Goal: Information Seeking & Learning: Learn about a topic

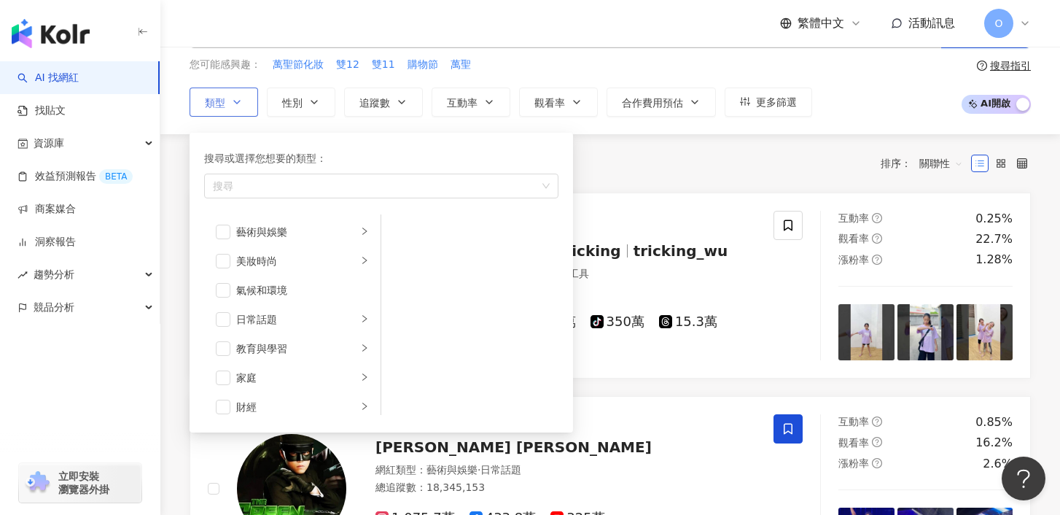
scroll to position [305, 0]
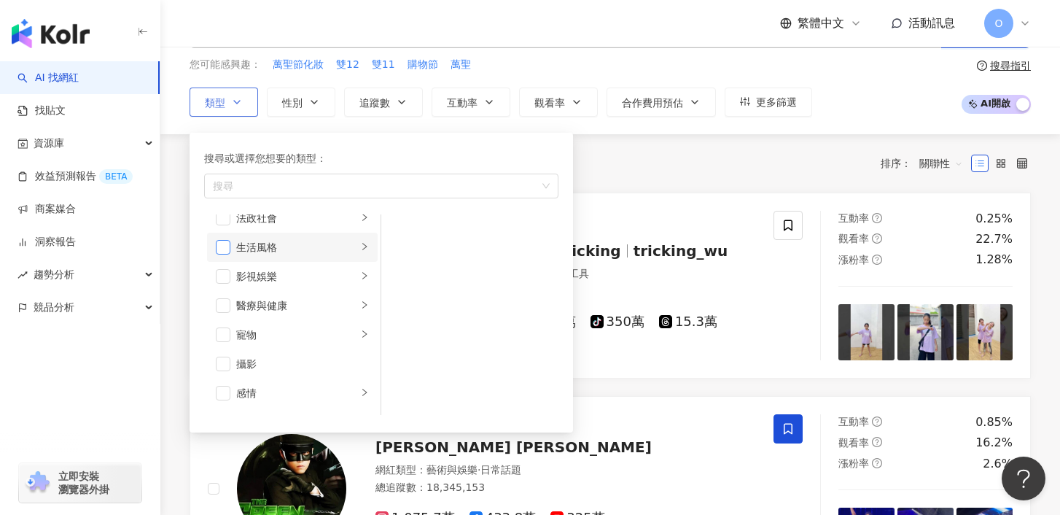
click at [223, 242] on span "button" at bounding box center [223, 247] width 15 height 15
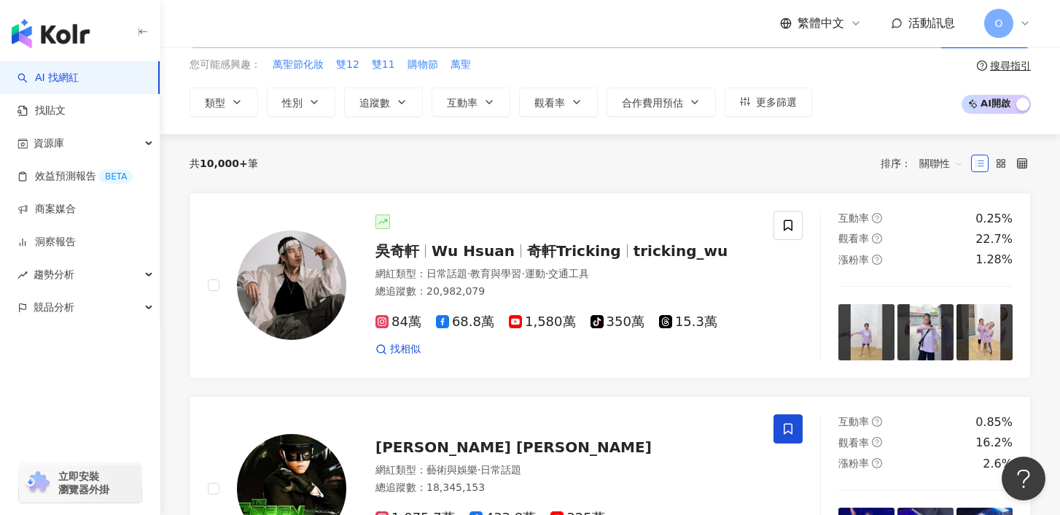
click at [735, 155] on div "共 10,000+ 筆 排序： 關聯性" at bounding box center [610, 163] width 841 height 23
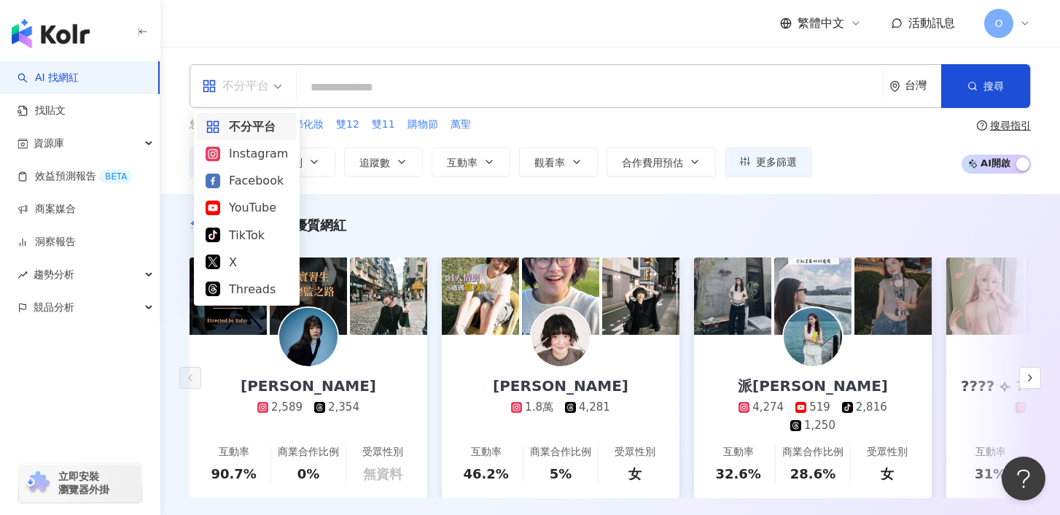
click at [246, 90] on div "不分平台" at bounding box center [235, 85] width 67 height 23
click at [281, 86] on span "不分平台" at bounding box center [242, 85] width 80 height 23
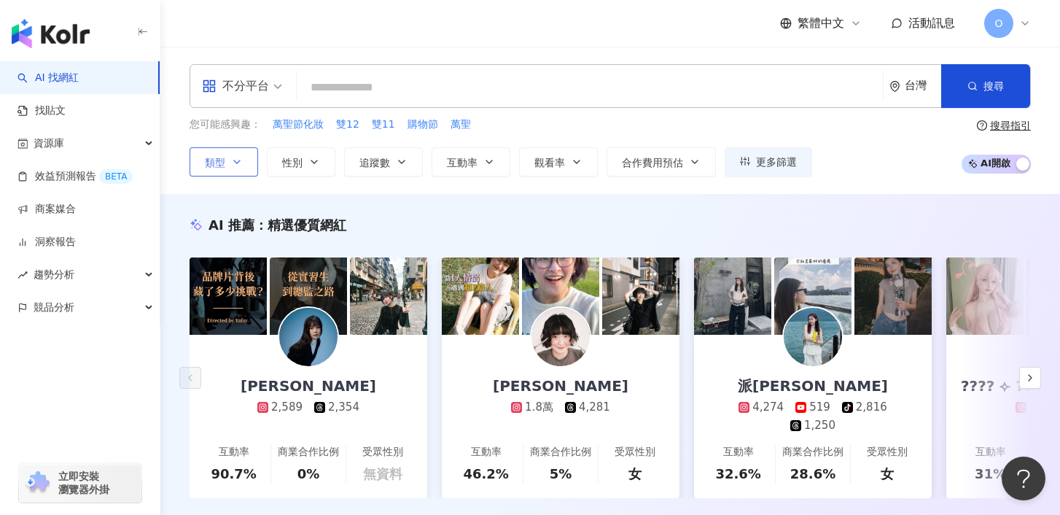
click at [235, 156] on icon "button" at bounding box center [237, 162] width 12 height 12
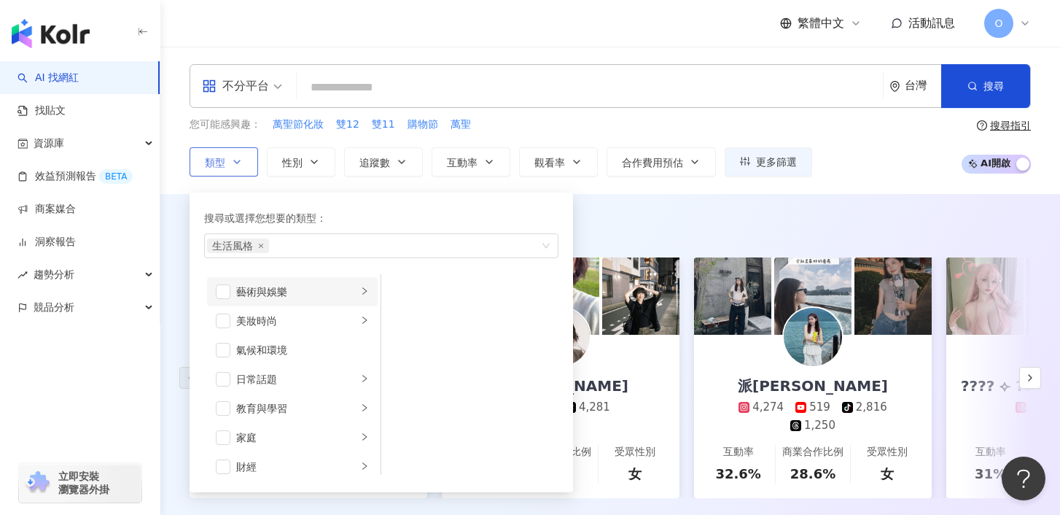
scroll to position [4, 0]
click at [261, 246] on icon "close" at bounding box center [261, 246] width 4 height 4
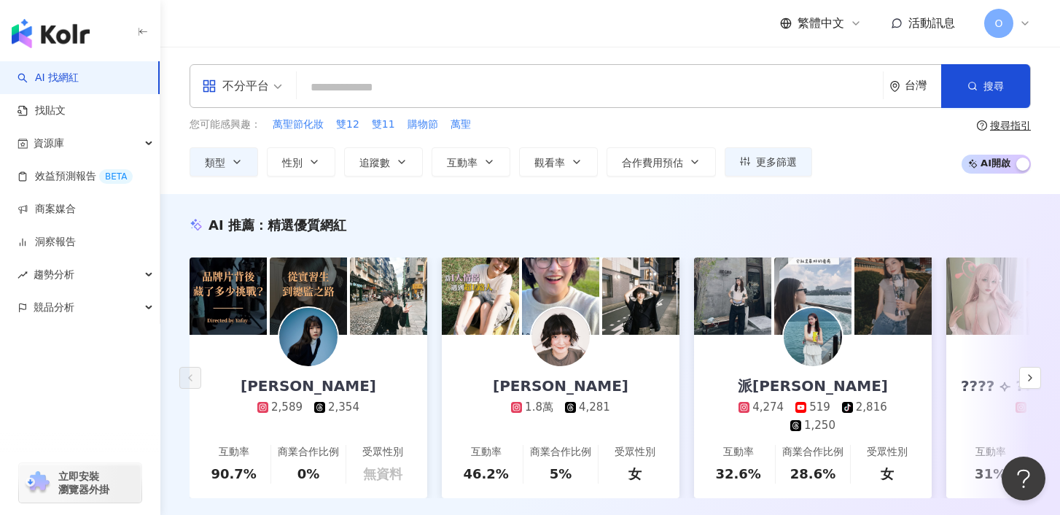
click at [354, 92] on input "search" at bounding box center [590, 88] width 574 height 28
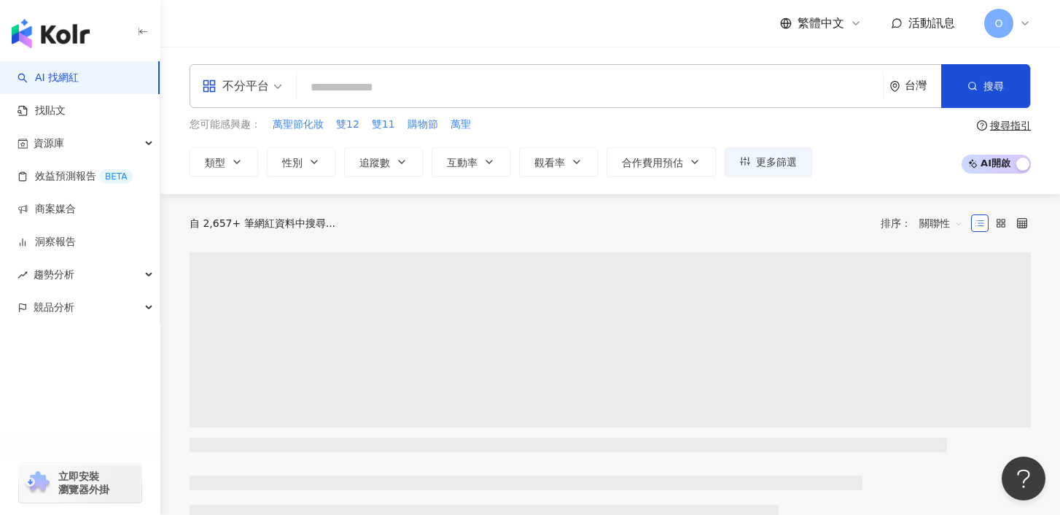
type input "*"
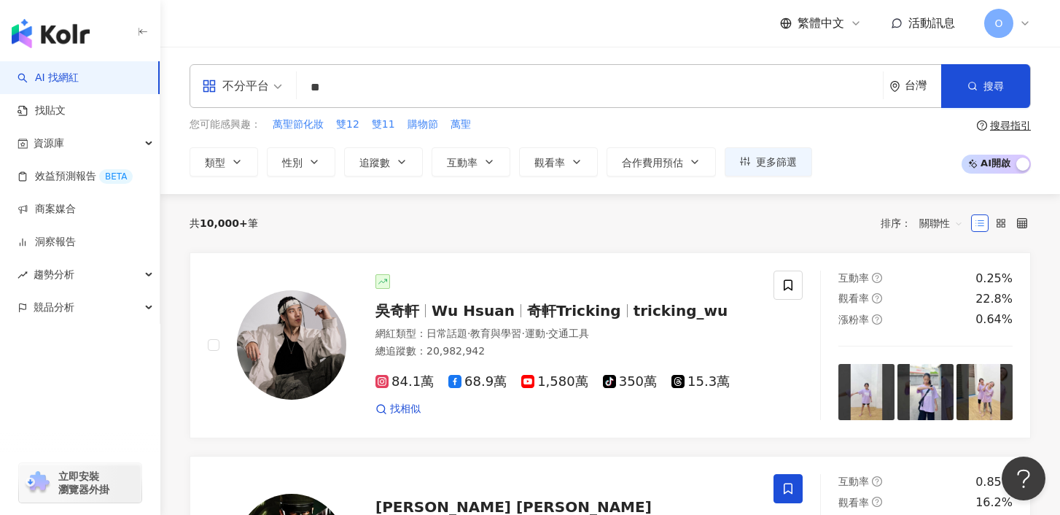
type input "**"
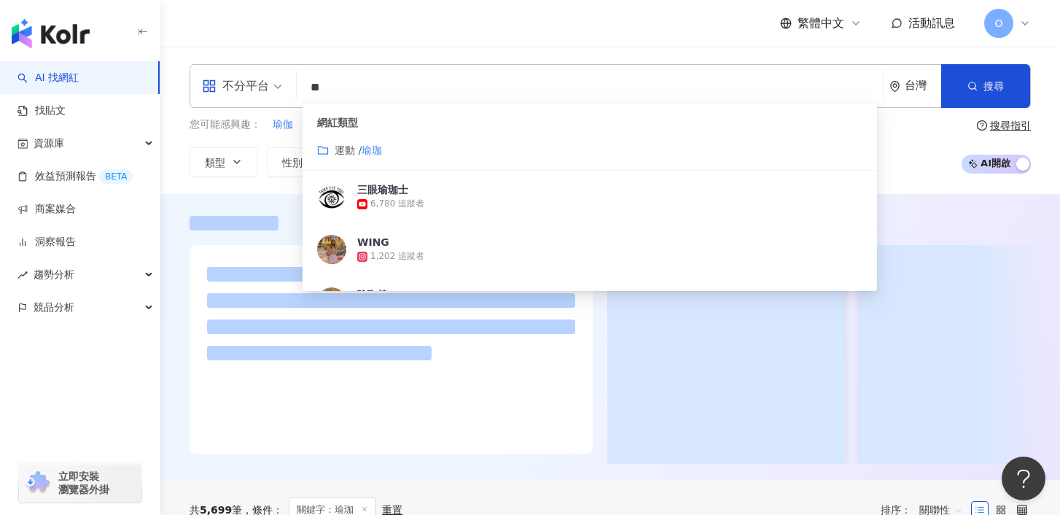
click at [1037, 66] on div "不分平台 ** 台灣 搜尋 customizedTag 3318254b-7ebc-42e1-b546-cc3b340a056c 網紅類型 運動 / 瑜珈 三…" at bounding box center [610, 120] width 900 height 112
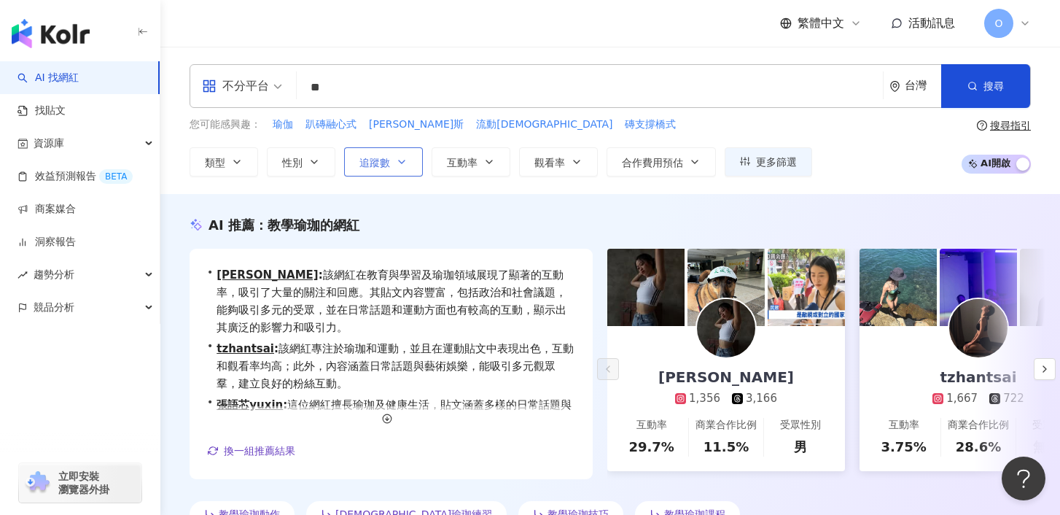
click at [391, 159] on button "追蹤數" at bounding box center [383, 161] width 79 height 29
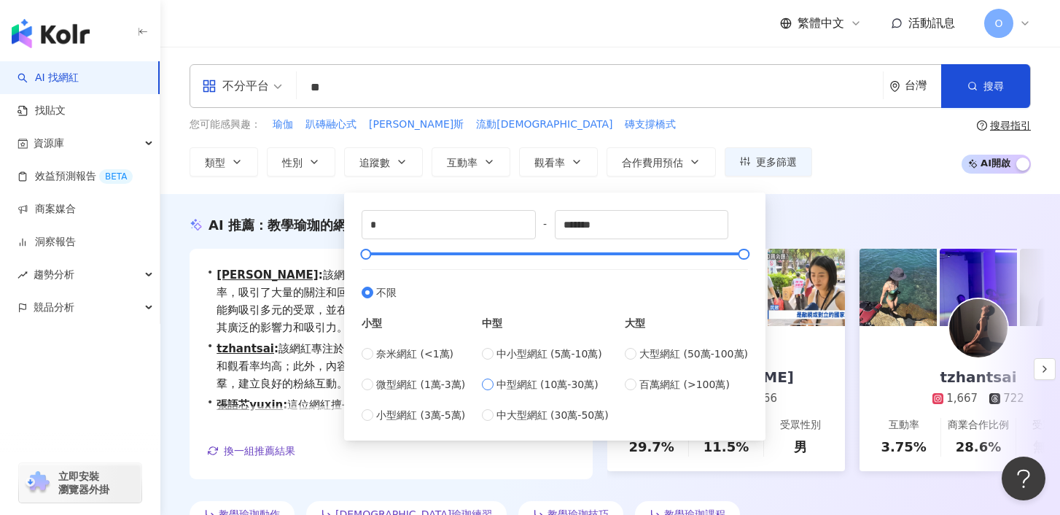
type input "******"
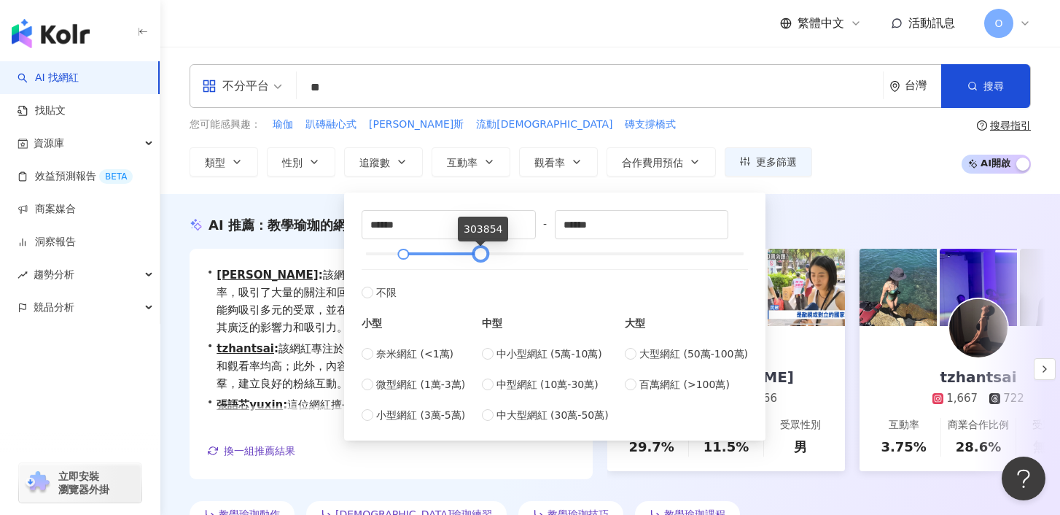
type input "******"
drag, startPoint x: 483, startPoint y: 255, endPoint x: 495, endPoint y: 256, distance: 11.7
click at [495, 256] on div at bounding box center [491, 254] width 8 height 8
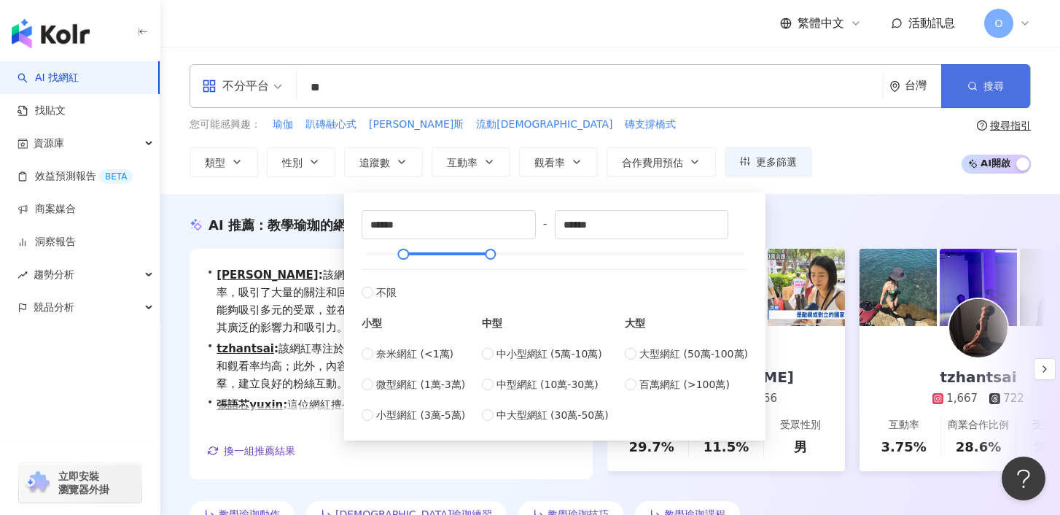
click at [989, 80] on span "搜尋" at bounding box center [993, 86] width 20 height 12
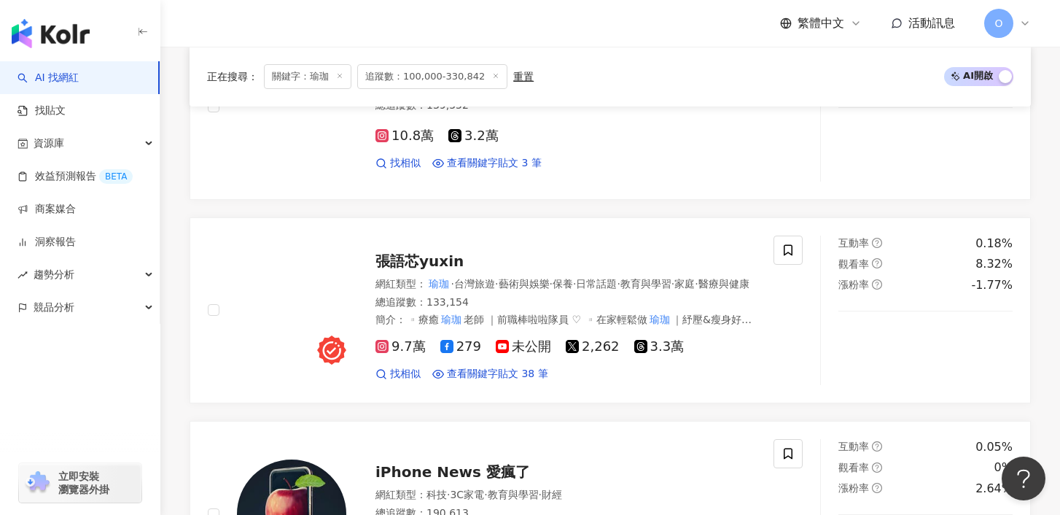
scroll to position [1417, 0]
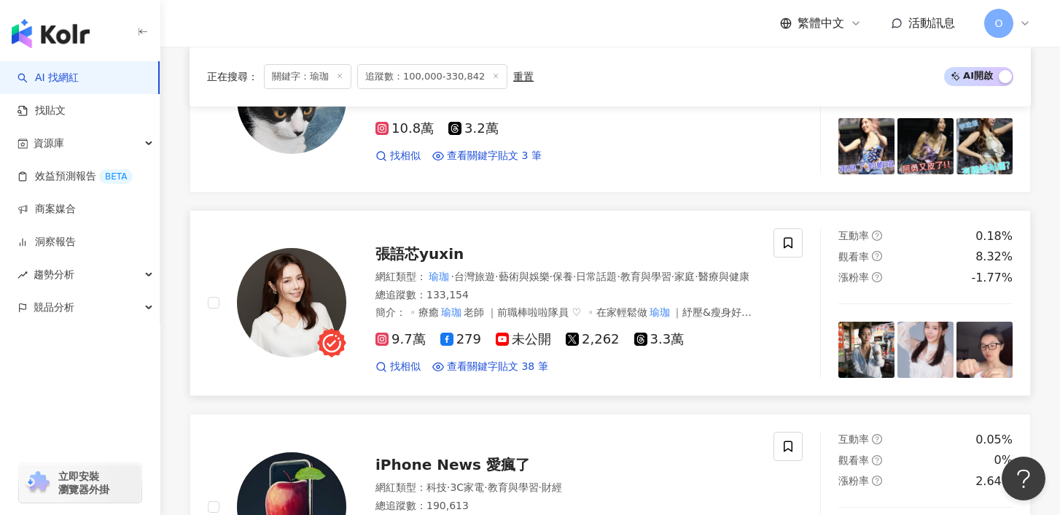
click at [422, 259] on span "張語芯yuxin" at bounding box center [419, 253] width 88 height 17
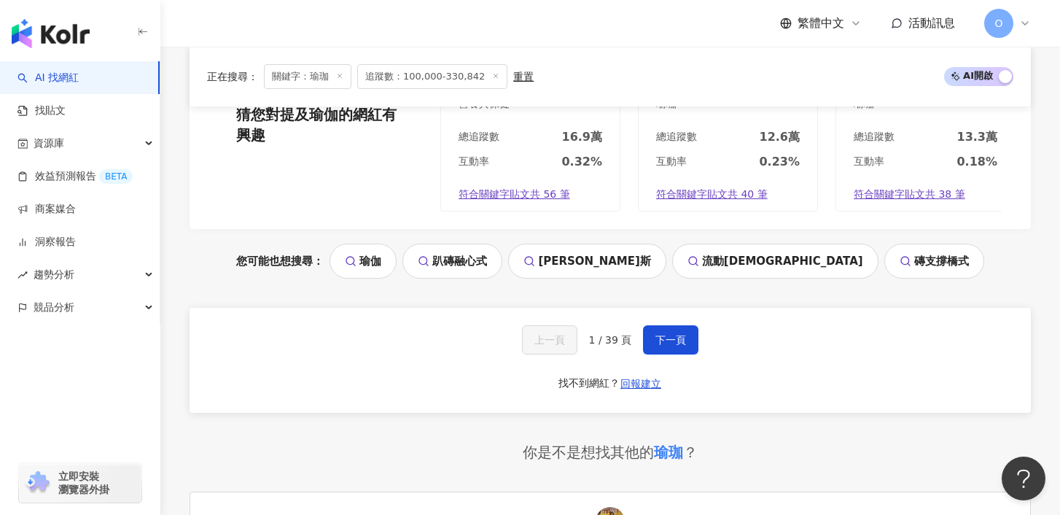
scroll to position [3026, 0]
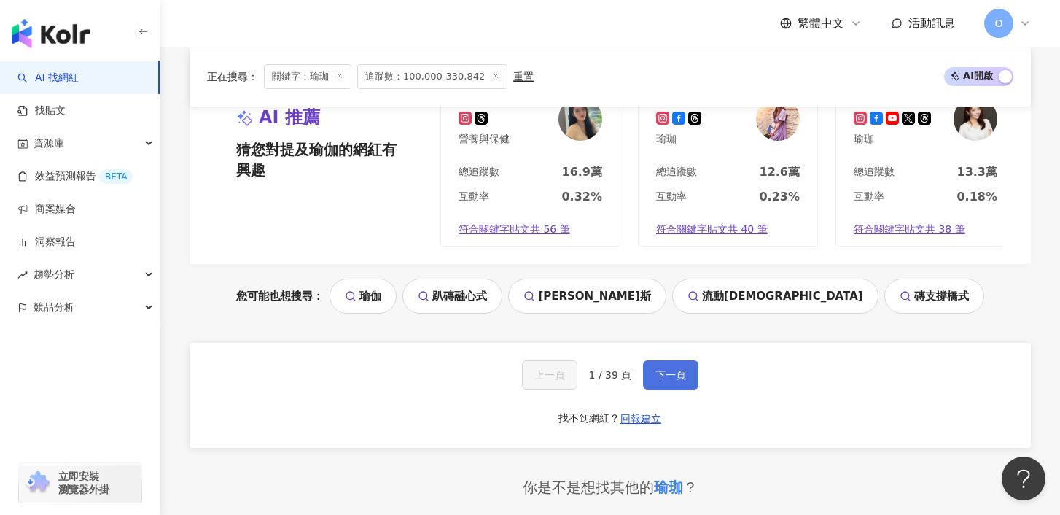
click at [663, 375] on button "下一頁" at bounding box center [670, 374] width 55 height 29
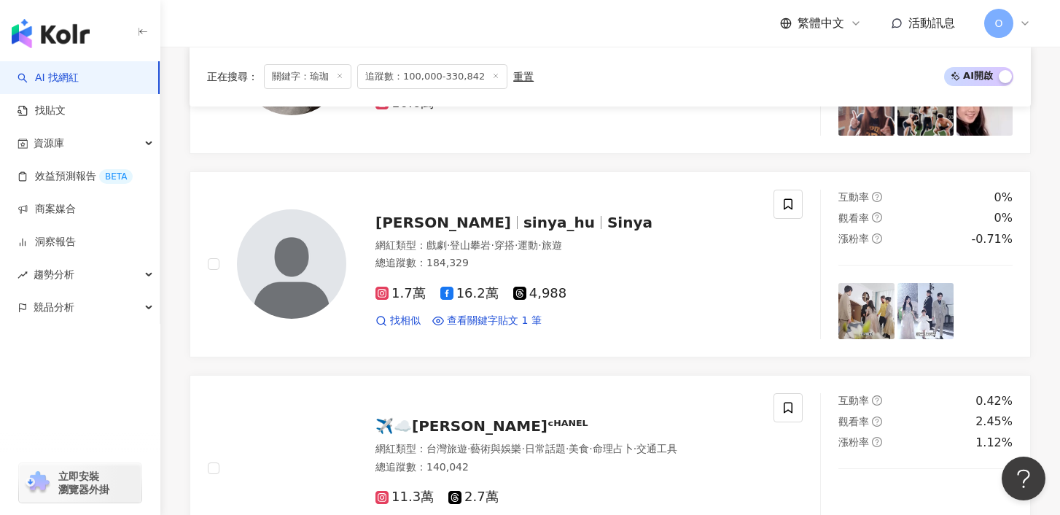
scroll to position [3020, 0]
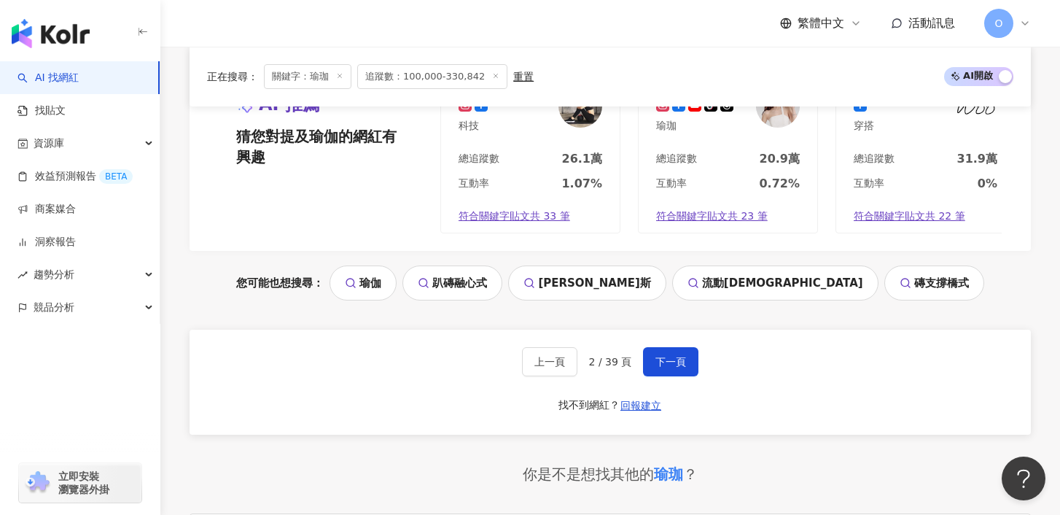
click at [638, 284] on link "皮拉提斯" at bounding box center [586, 282] width 157 height 35
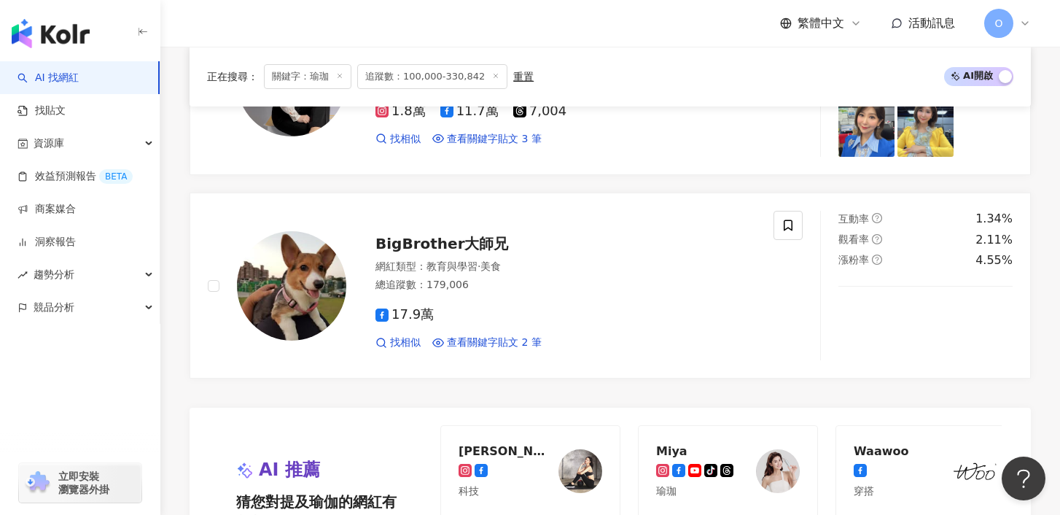
scroll to position [2986, 0]
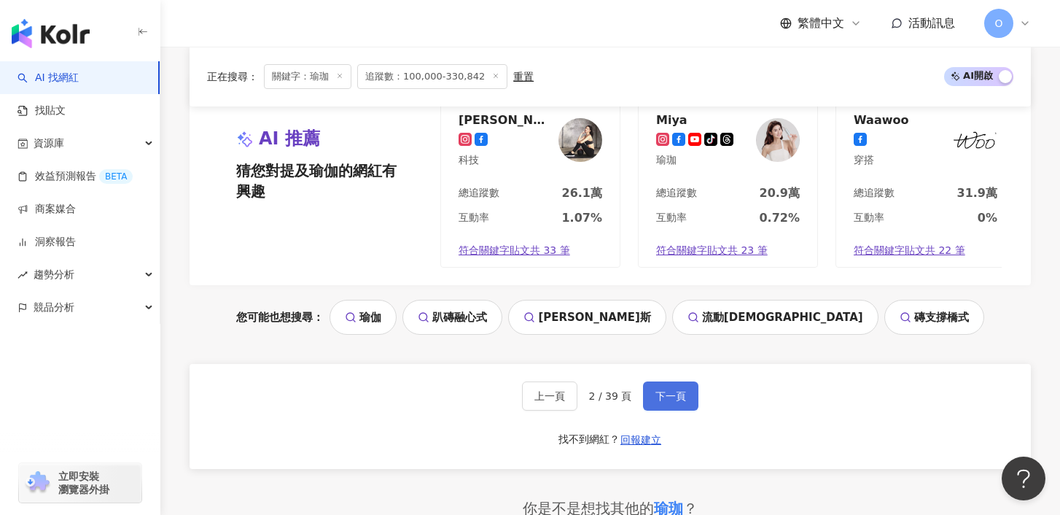
click at [666, 395] on span "下一頁" at bounding box center [670, 396] width 31 height 12
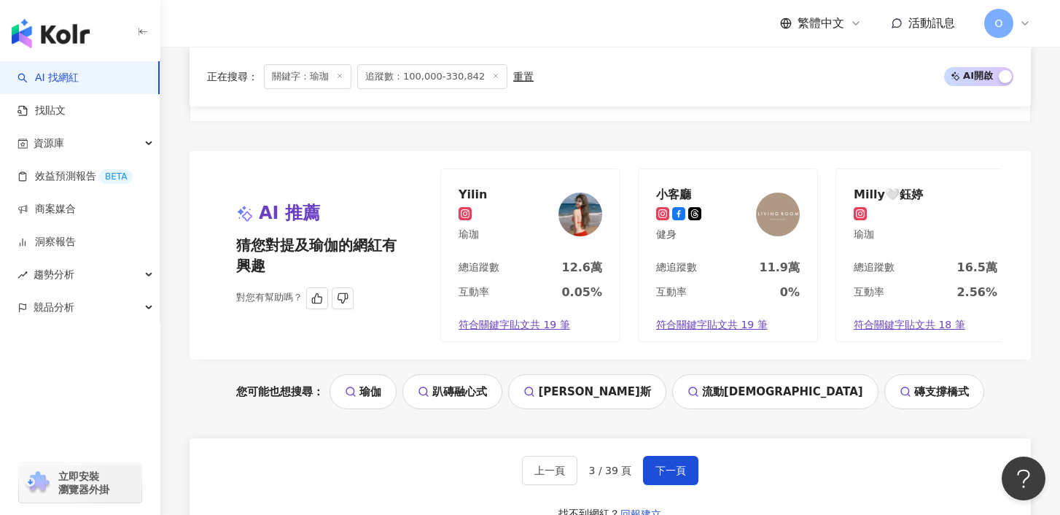
scroll to position [2908, 0]
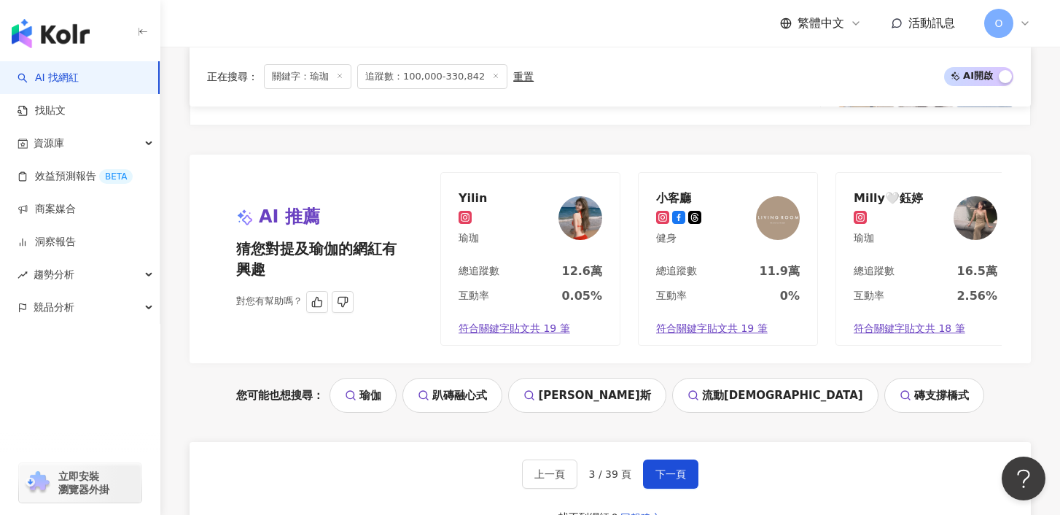
click at [282, 235] on div "AI 推薦 猜您對提及瑜伽的網紅有興趣" at bounding box center [320, 242] width 169 height 74
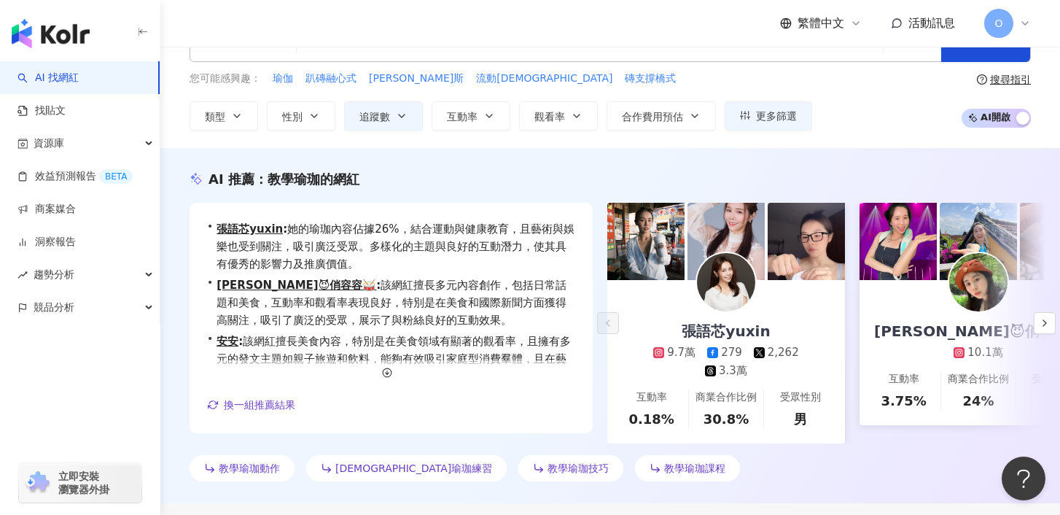
scroll to position [52, 0]
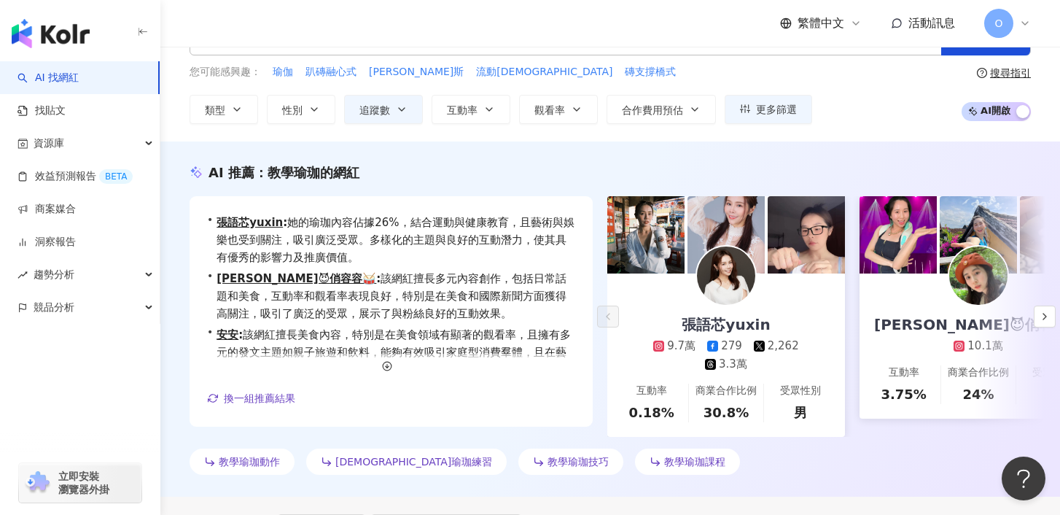
click at [954, 289] on img at bounding box center [978, 275] width 58 height 58
click at [1037, 316] on button "button" at bounding box center [1045, 316] width 22 height 22
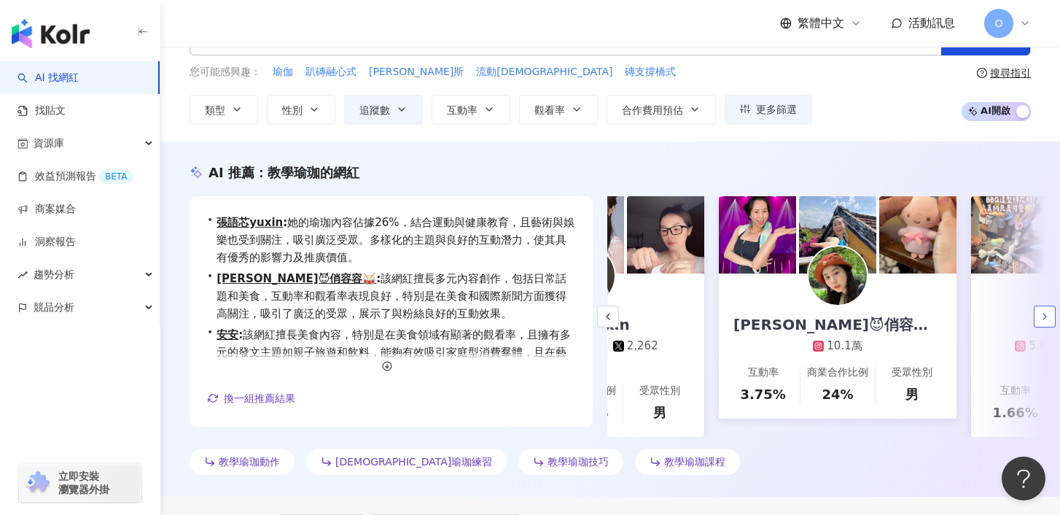
scroll to position [0, 252]
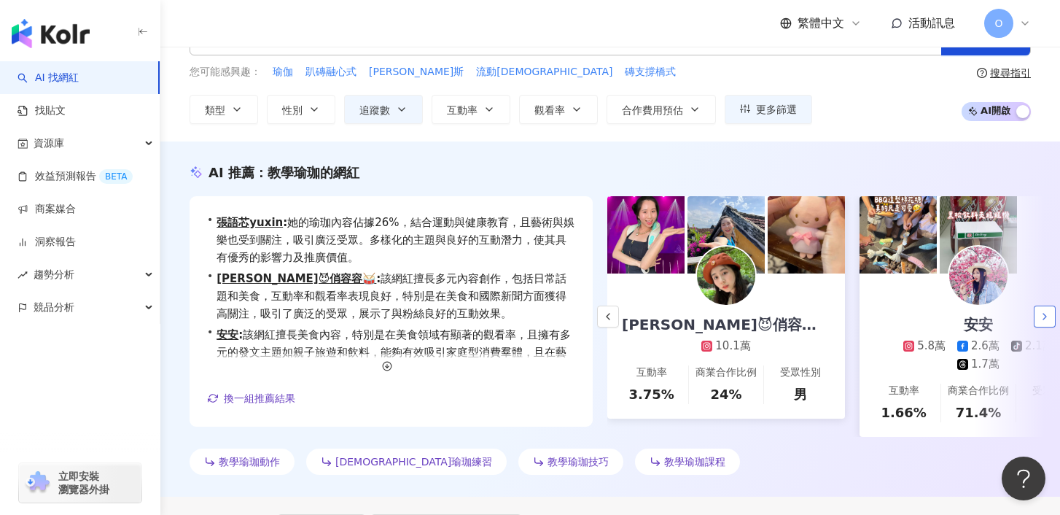
click at [1051, 317] on button "button" at bounding box center [1045, 316] width 22 height 22
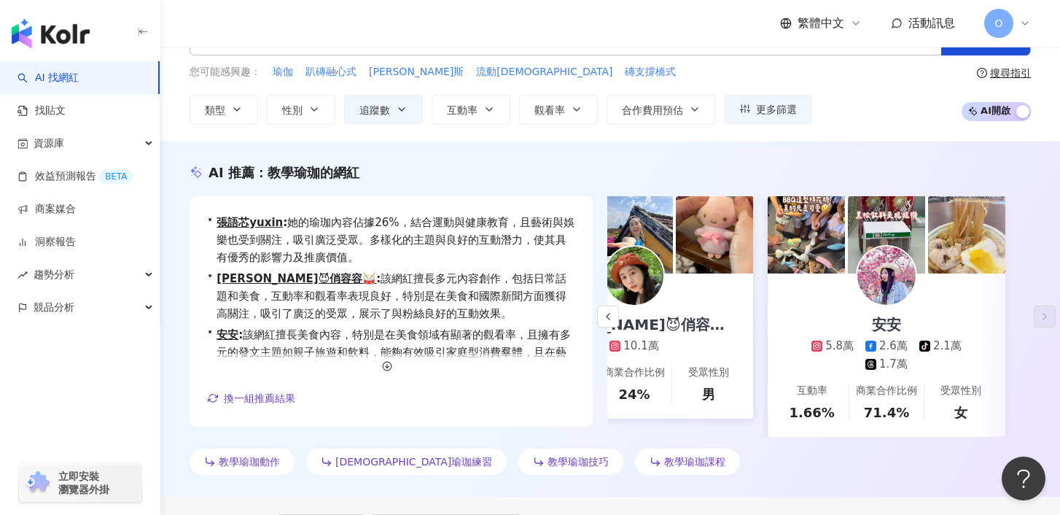
scroll to position [0, 348]
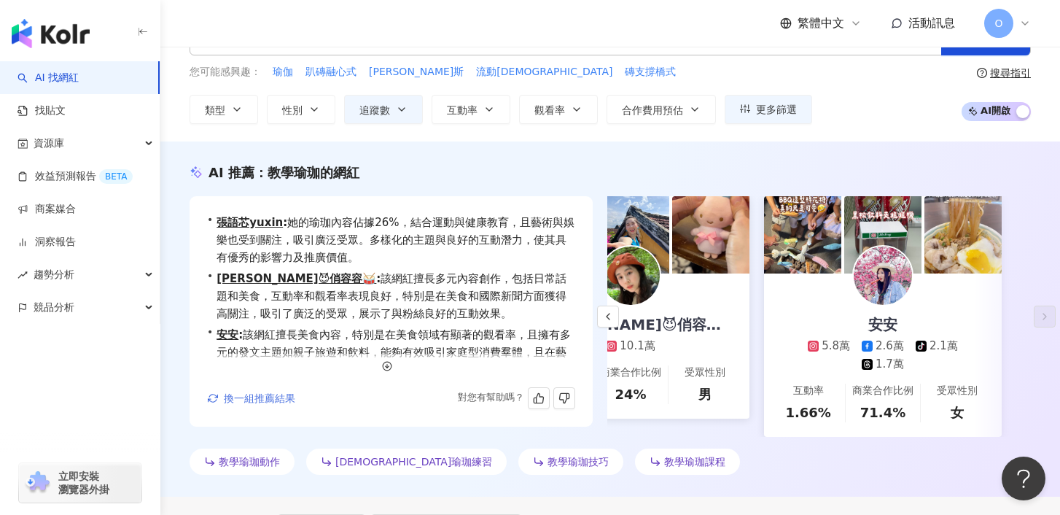
click at [267, 399] on span "換一組推薦結果" at bounding box center [259, 398] width 71 height 12
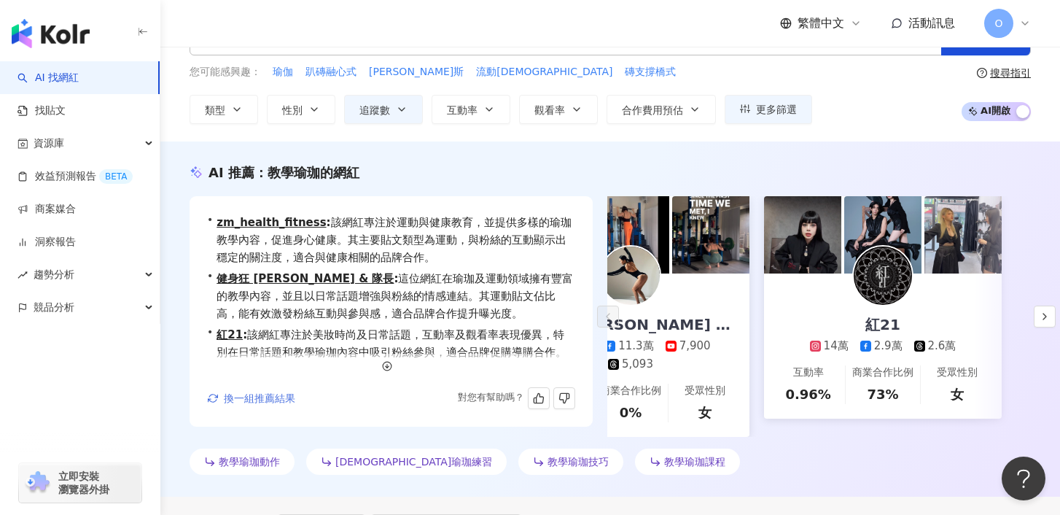
scroll to position [0, 0]
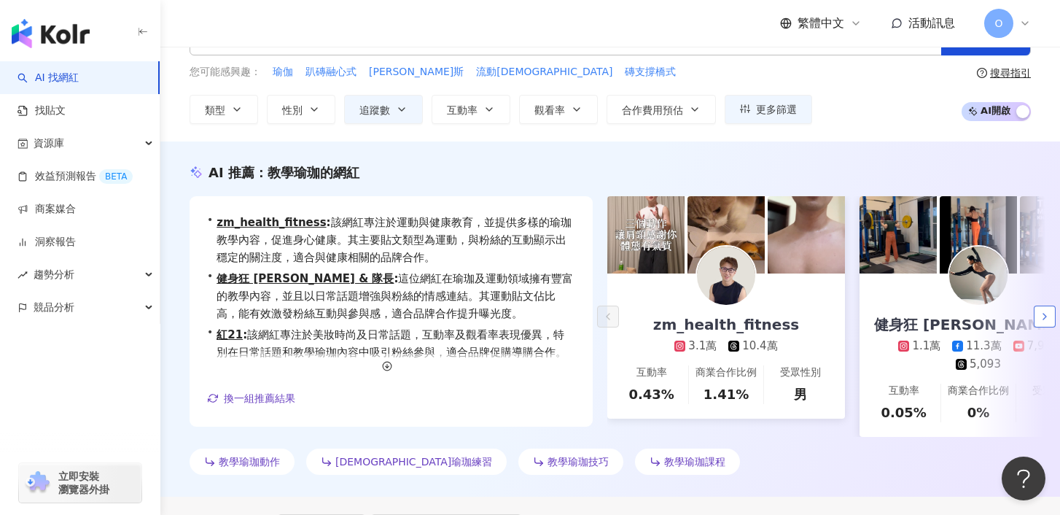
click at [1046, 318] on icon "button" at bounding box center [1045, 317] width 12 height 12
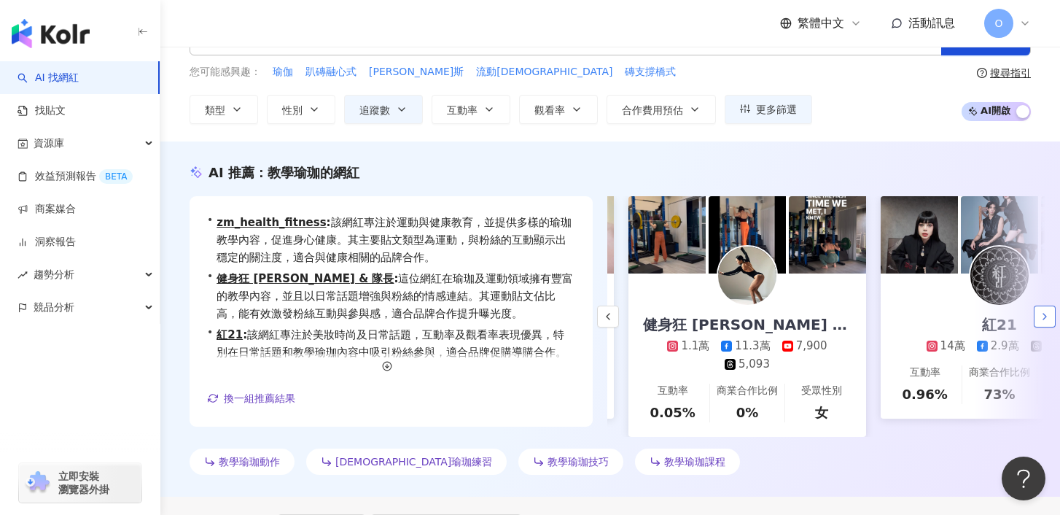
scroll to position [0, 252]
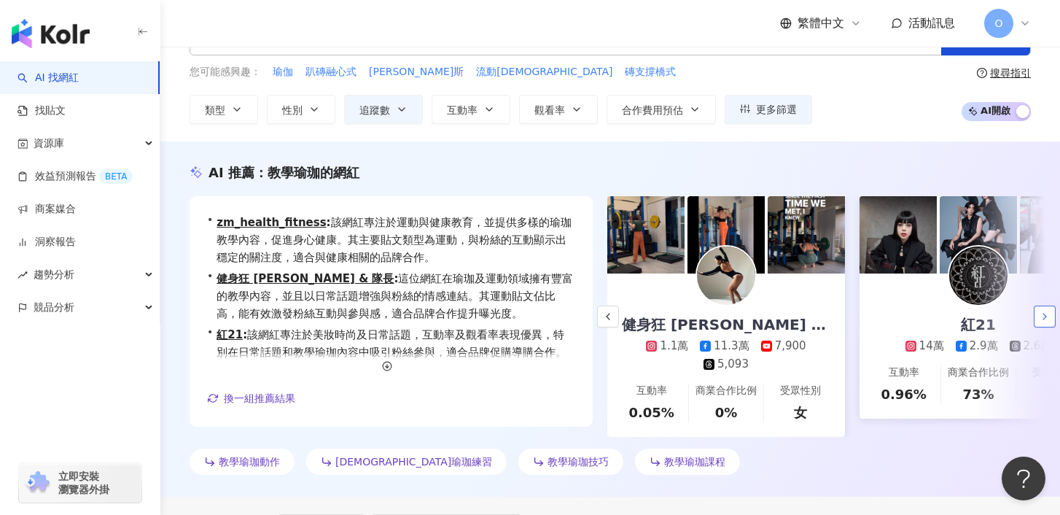
click at [1046, 318] on icon "button" at bounding box center [1045, 317] width 12 height 12
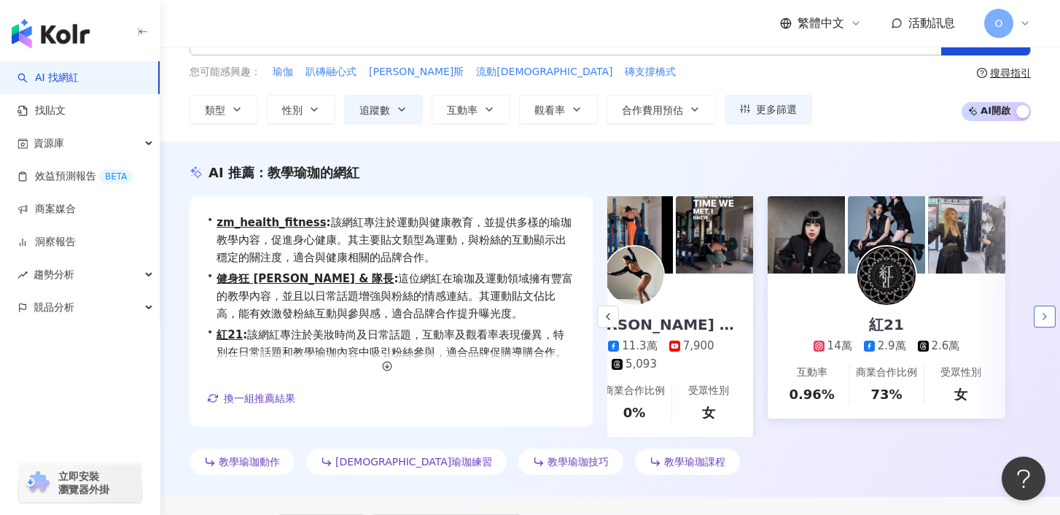
scroll to position [0, 348]
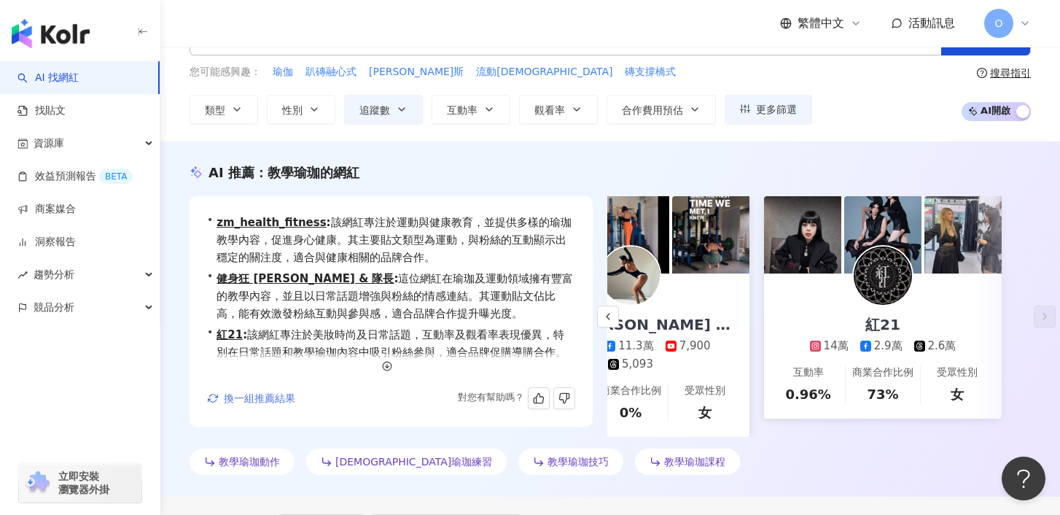
click at [277, 394] on span "換一組推薦結果" at bounding box center [259, 398] width 71 height 12
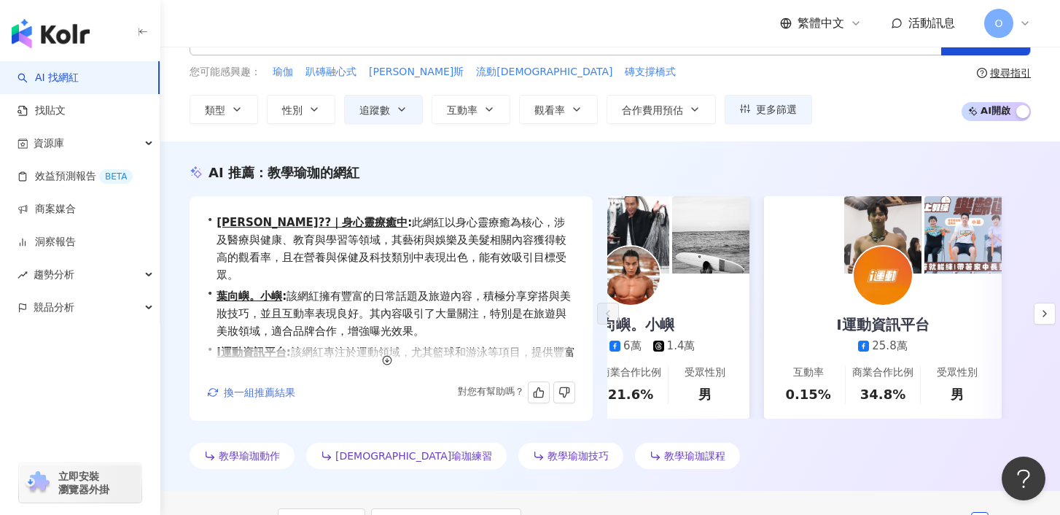
scroll to position [0, 0]
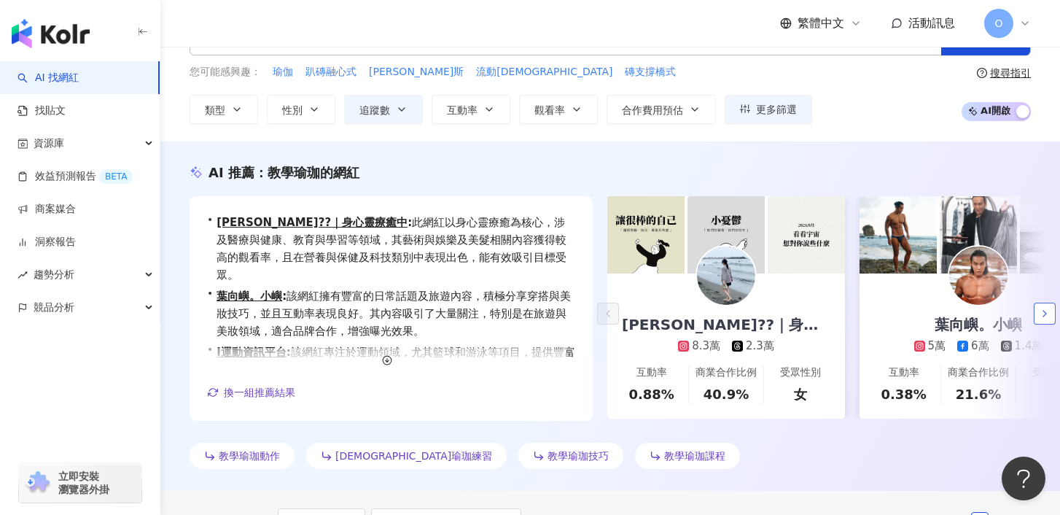
click at [1044, 308] on icon "button" at bounding box center [1045, 314] width 12 height 12
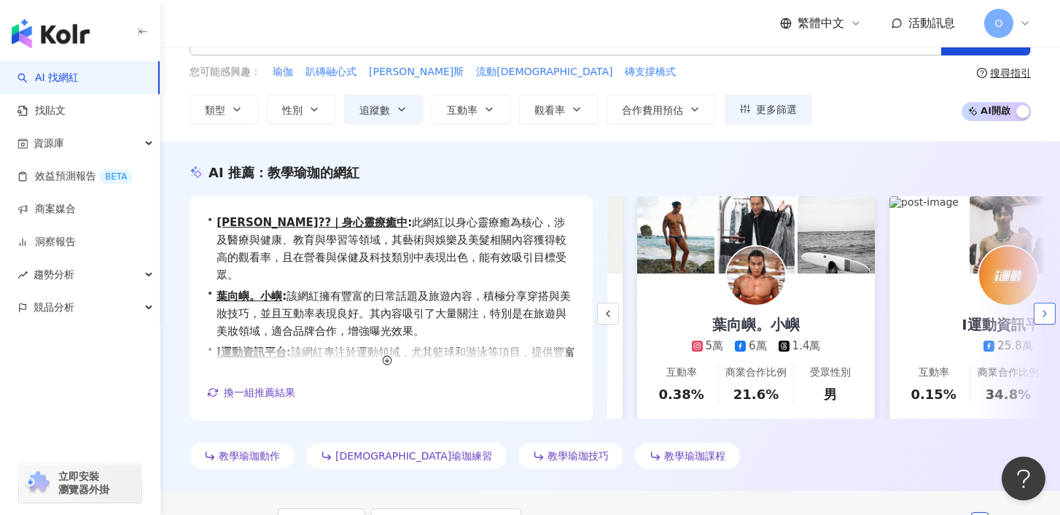
scroll to position [0, 252]
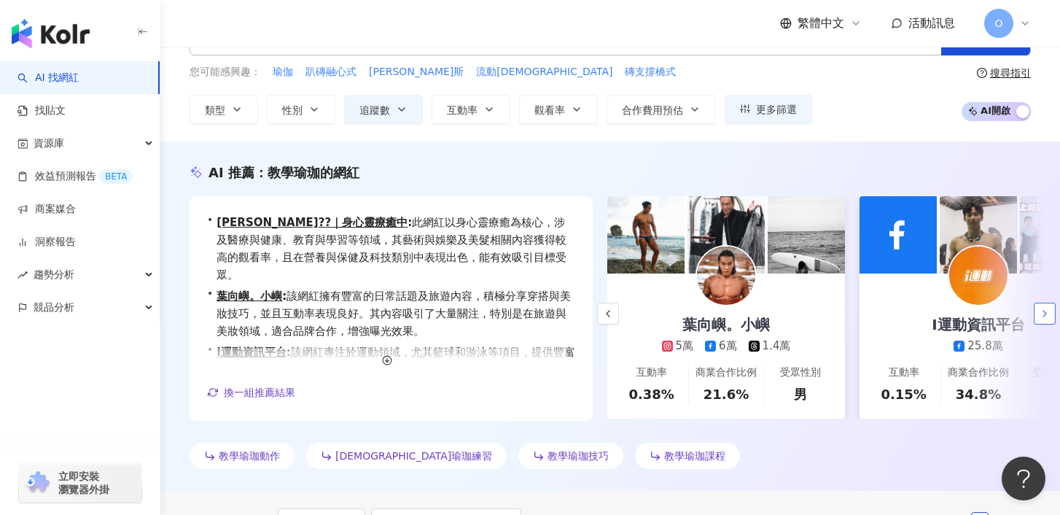
click at [1044, 308] on icon "button" at bounding box center [1045, 314] width 12 height 12
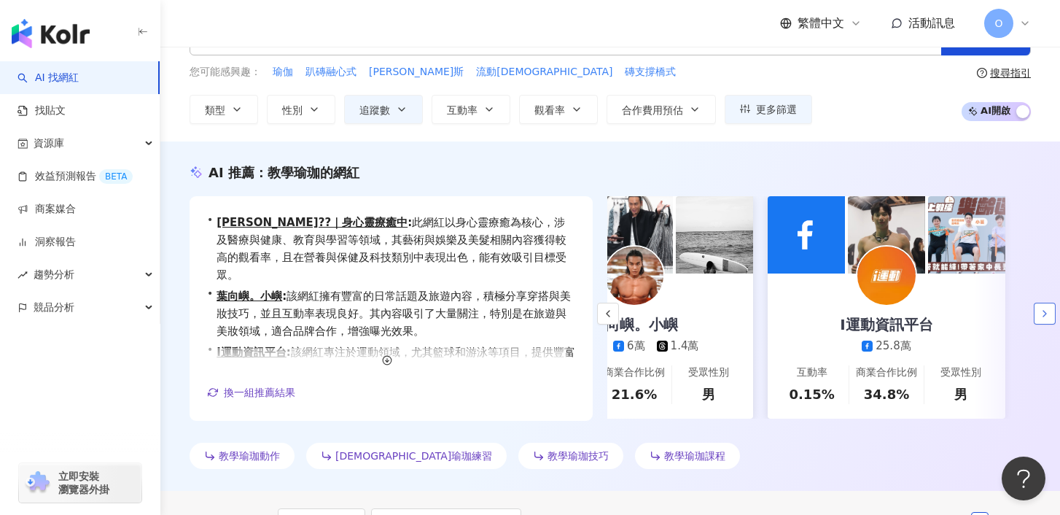
scroll to position [0, 348]
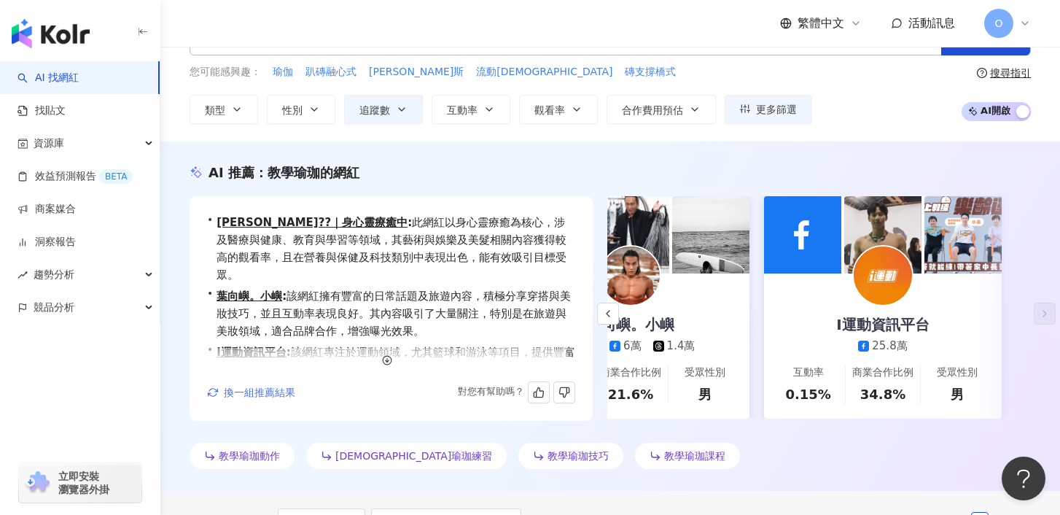
click at [247, 386] on span "換一組推薦結果" at bounding box center [259, 392] width 71 height 12
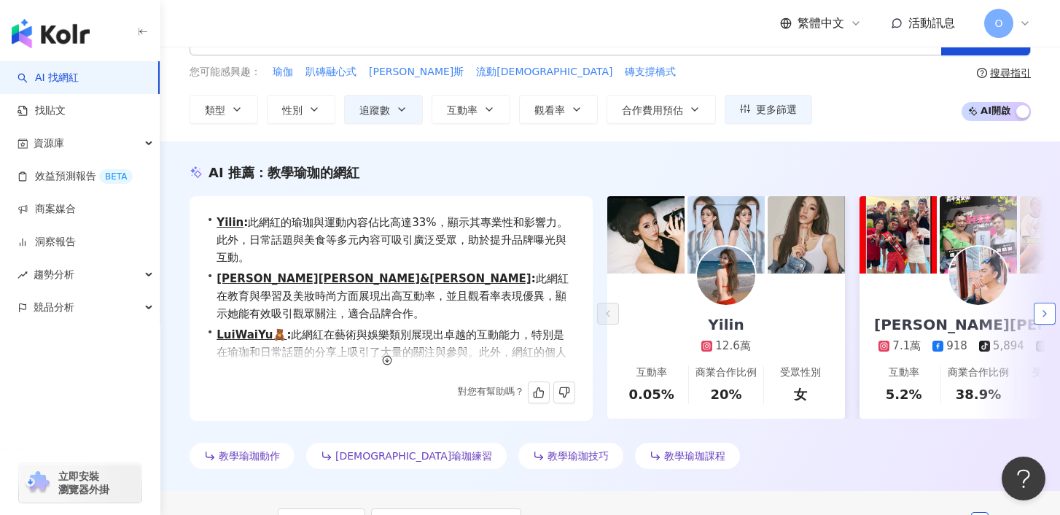
click at [1044, 313] on icon "button" at bounding box center [1045, 314] width 12 height 12
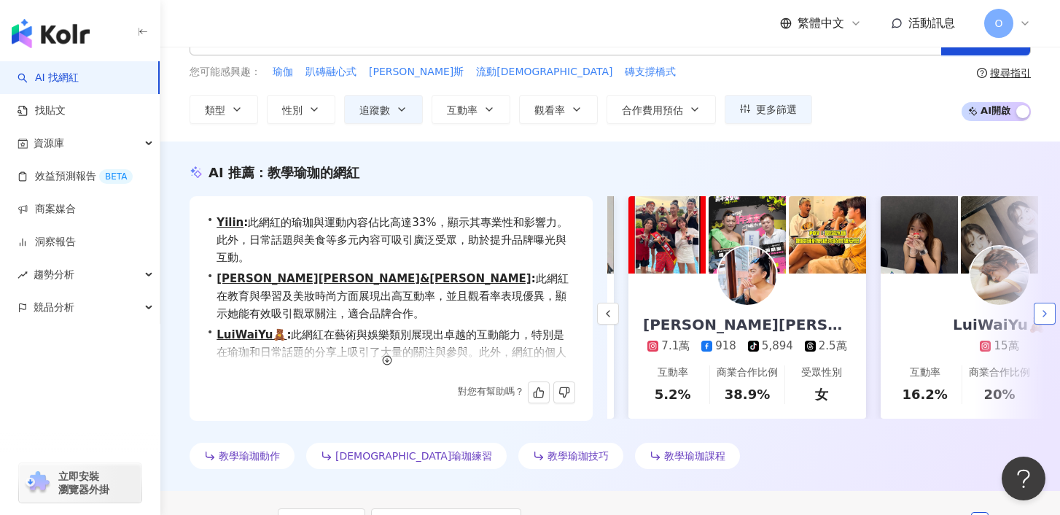
scroll to position [0, 252]
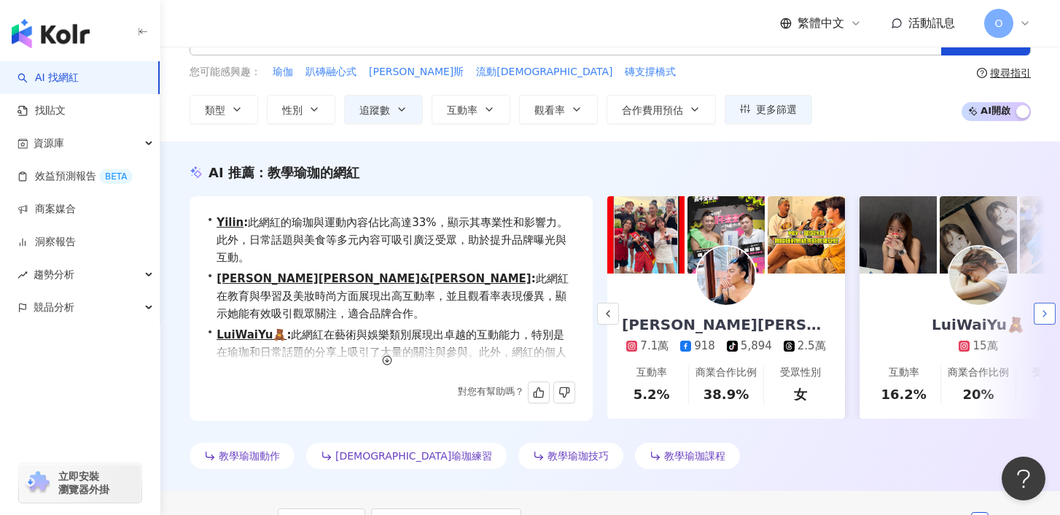
click at [1043, 308] on icon "button" at bounding box center [1045, 314] width 12 height 12
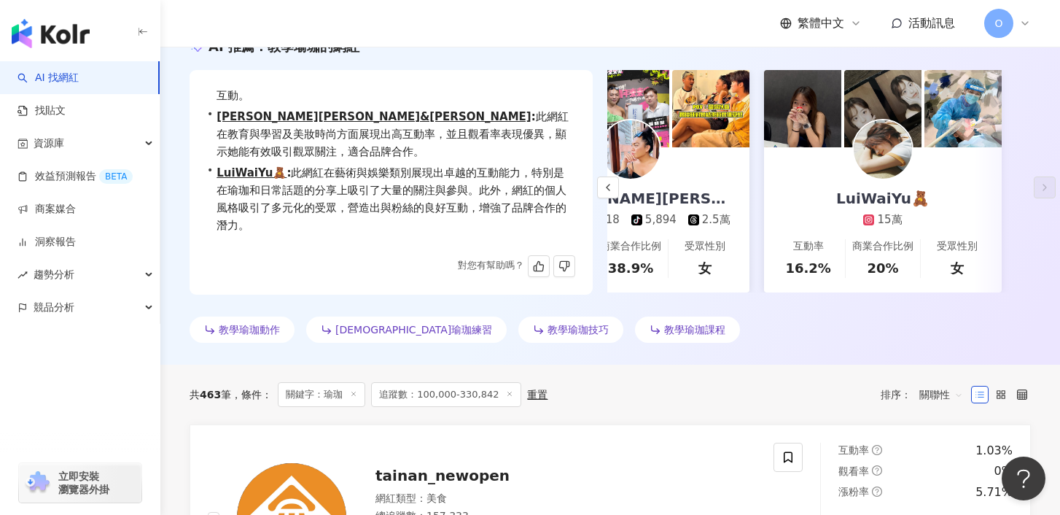
scroll to position [182, 0]
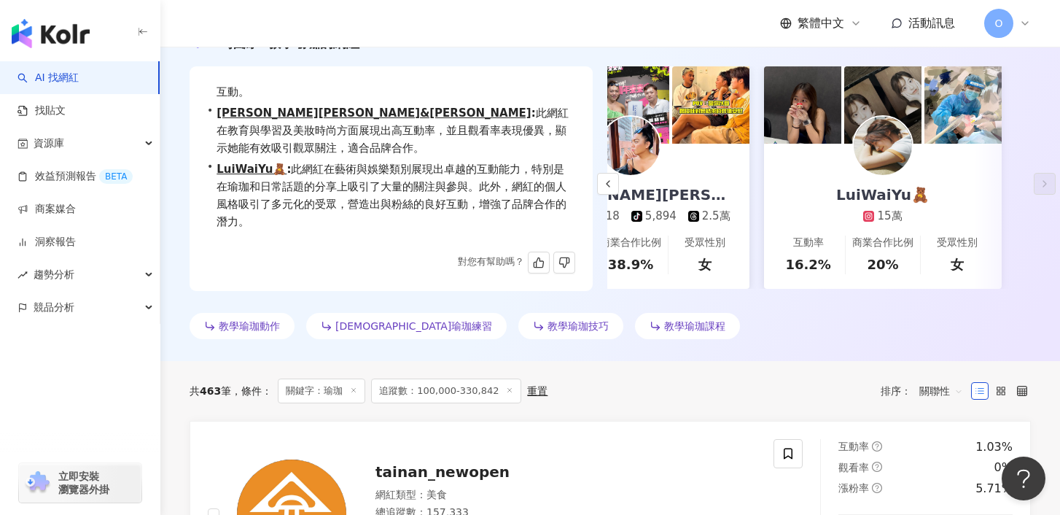
click at [261, 323] on span "教學瑜珈動作" at bounding box center [249, 326] width 61 height 12
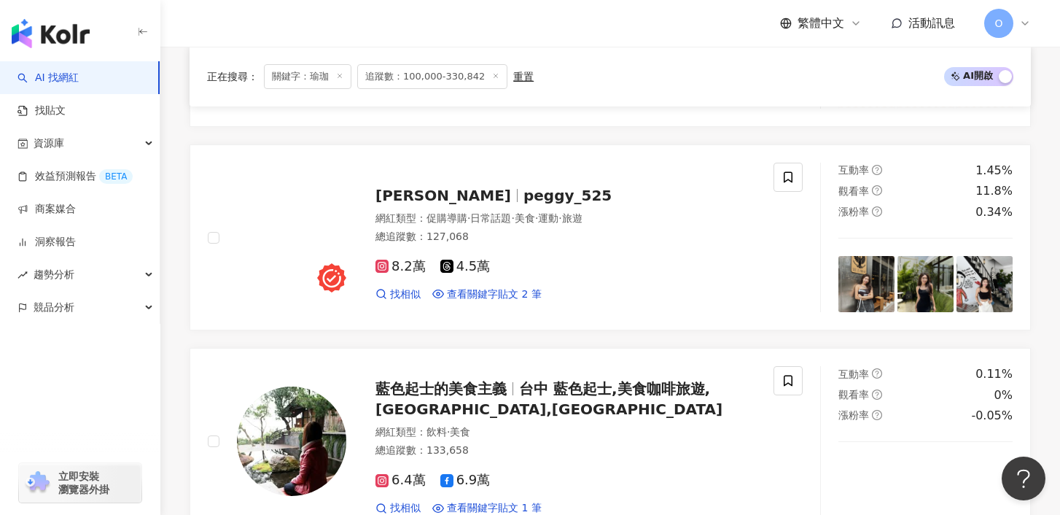
scroll to position [669, 0]
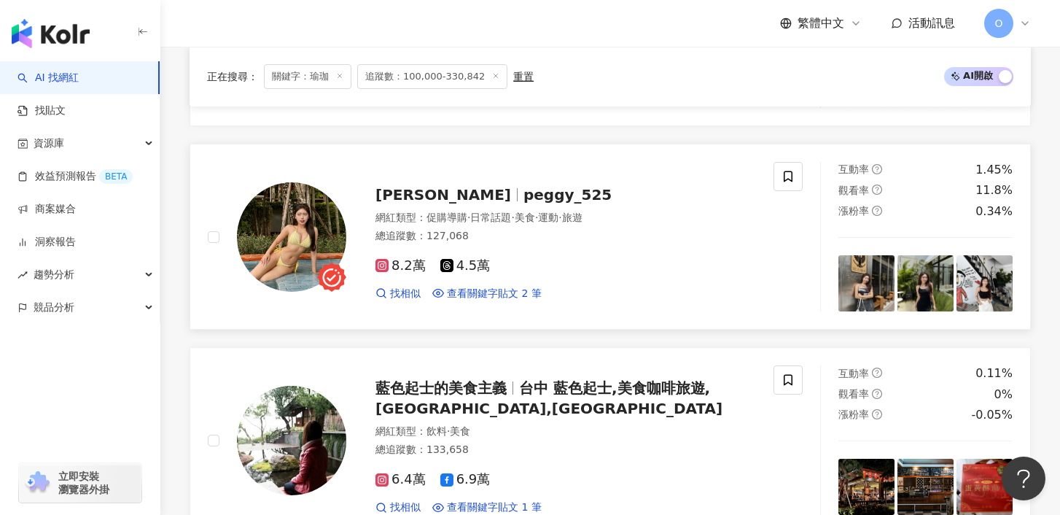
click at [405, 200] on div "PEGGY peggy_525 網紅類型 ： 促購導購 · 日常話題 · 美食 · 運動 · 旅遊 總追蹤數 ： 127,068 8.2萬 4.5萬 找相似 …" at bounding box center [551, 237] width 410 height 128
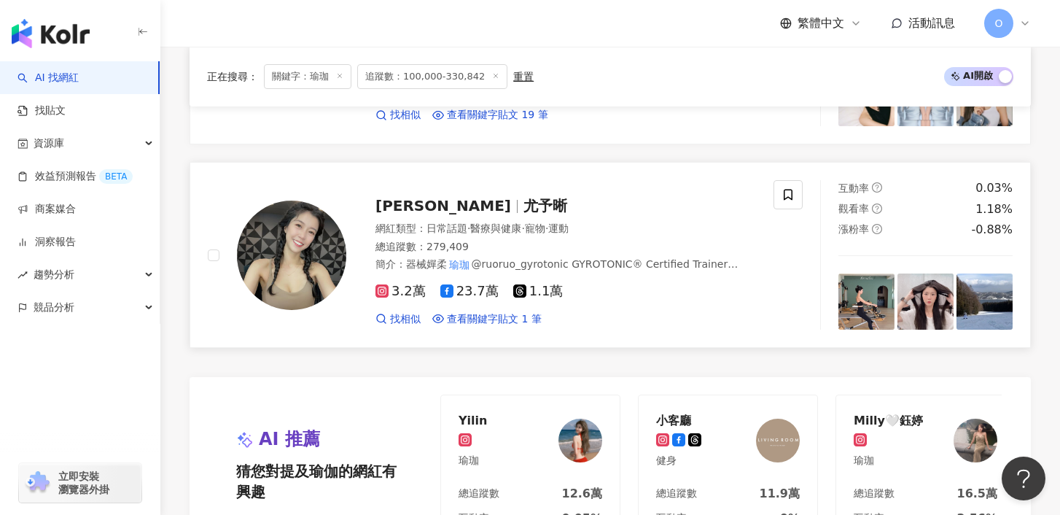
scroll to position [2684, 0]
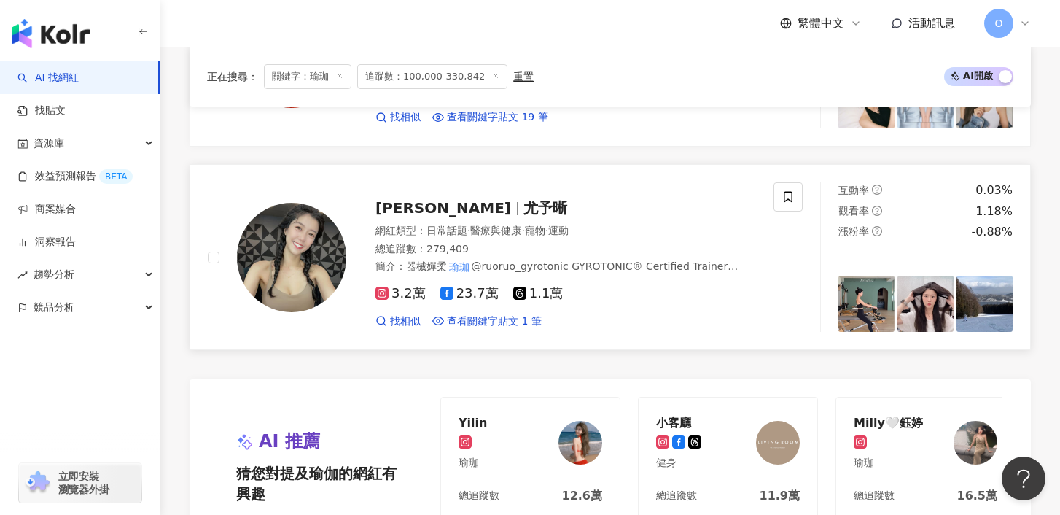
click at [429, 199] on span "廖宥妤" at bounding box center [449, 207] width 148 height 17
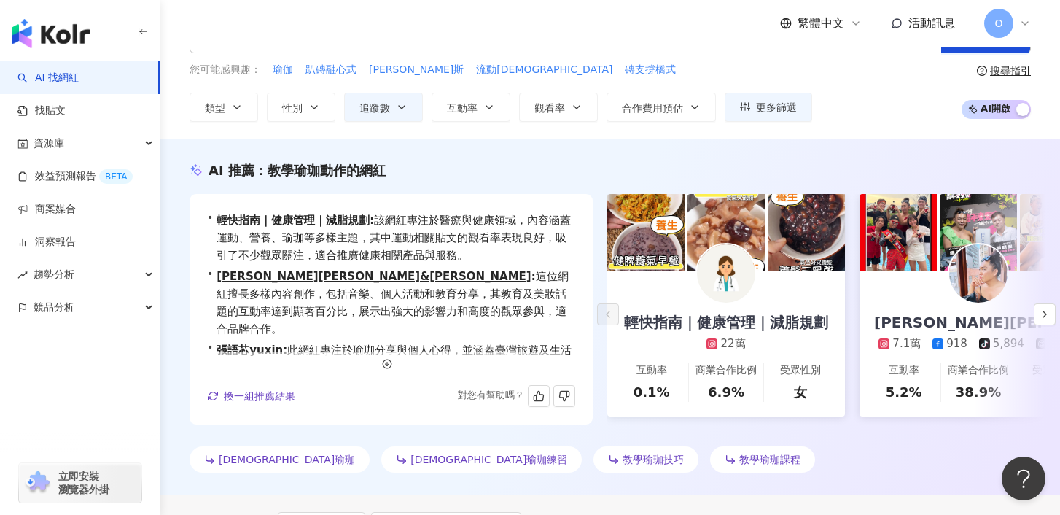
scroll to position [0, 0]
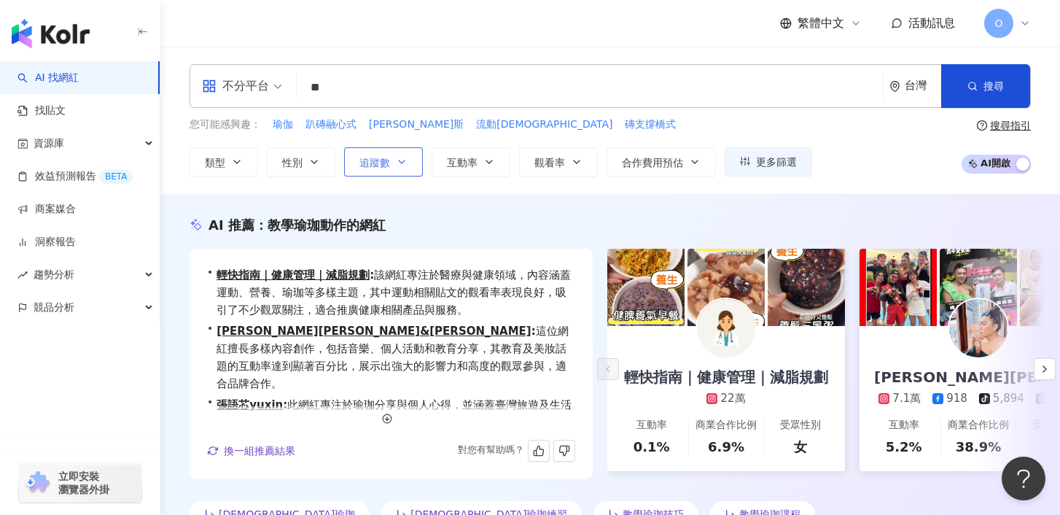
drag, startPoint x: 383, startPoint y: 153, endPoint x: 390, endPoint y: 157, distance: 7.9
click at [383, 153] on button "追蹤數" at bounding box center [383, 161] width 79 height 29
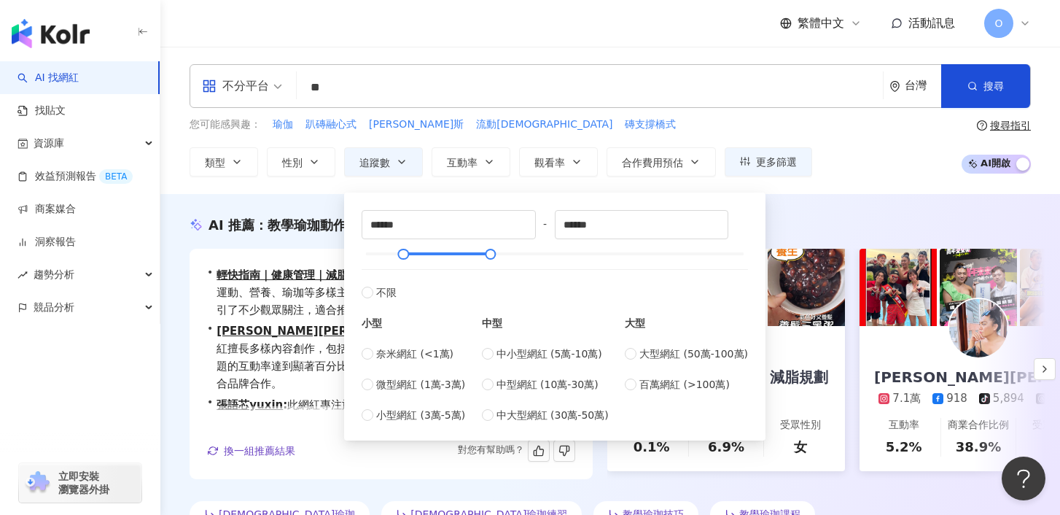
click at [338, 89] on input "**" at bounding box center [590, 88] width 574 height 28
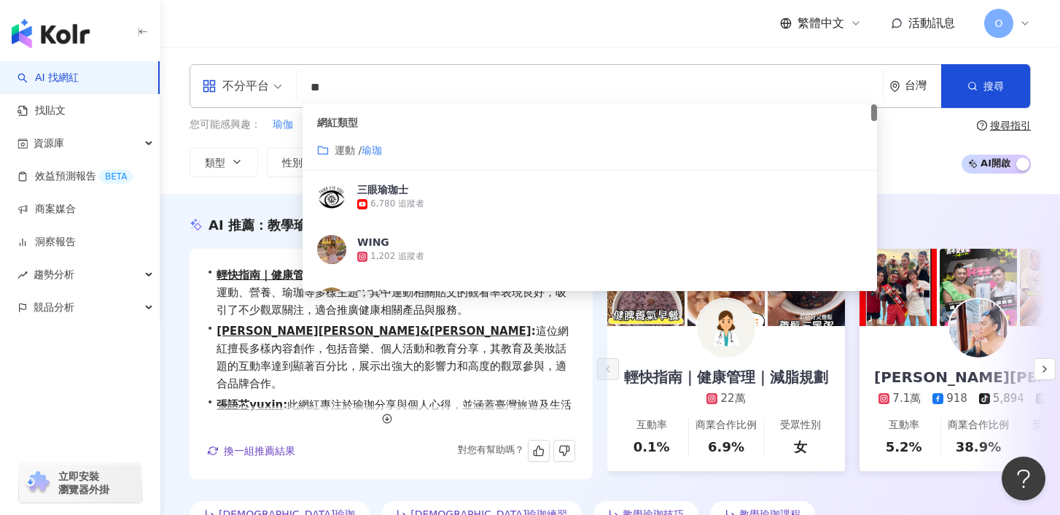
click at [338, 89] on input "**" at bounding box center [590, 88] width 574 height 28
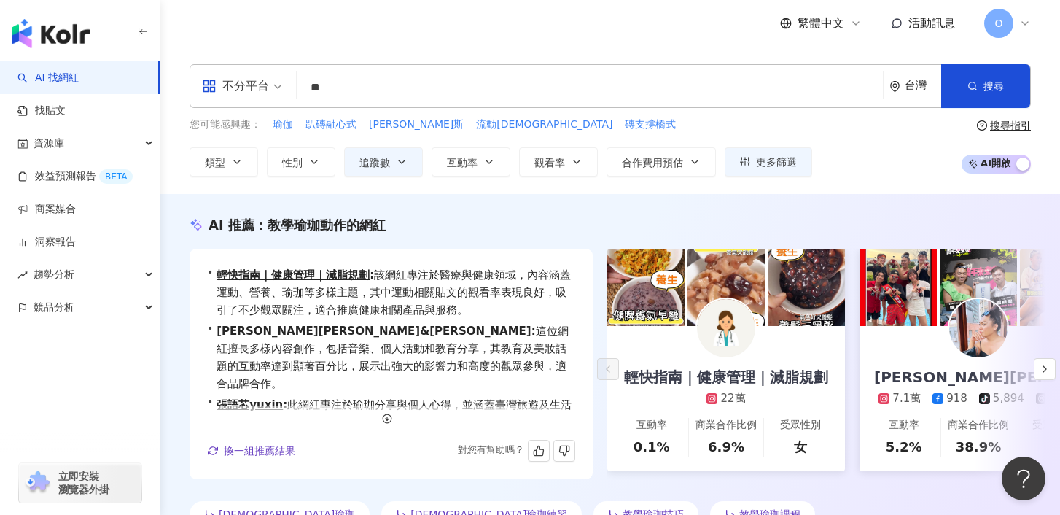
type input "**"
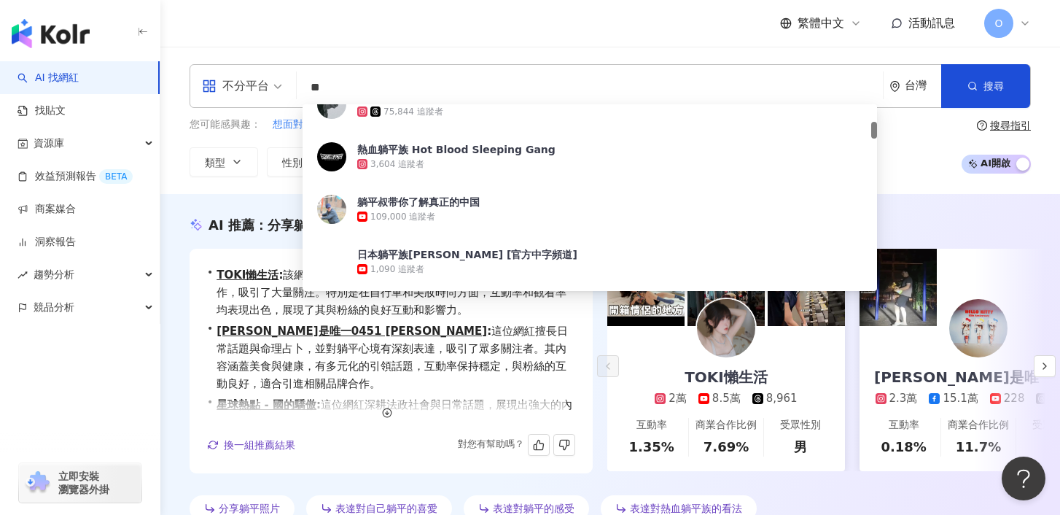
scroll to position [190, 0]
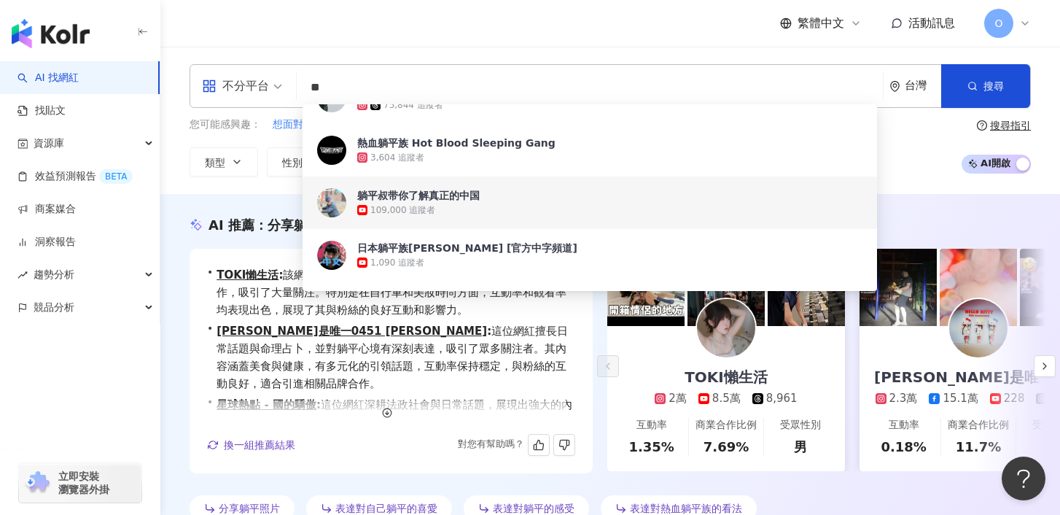
click at [172, 174] on div "不分平台 ** 台灣 搜尋 71bf9ece-d035-41c4-8273-deecfade2011 a887c6c1-29e1-48fd-935e-0892…" at bounding box center [610, 120] width 900 height 112
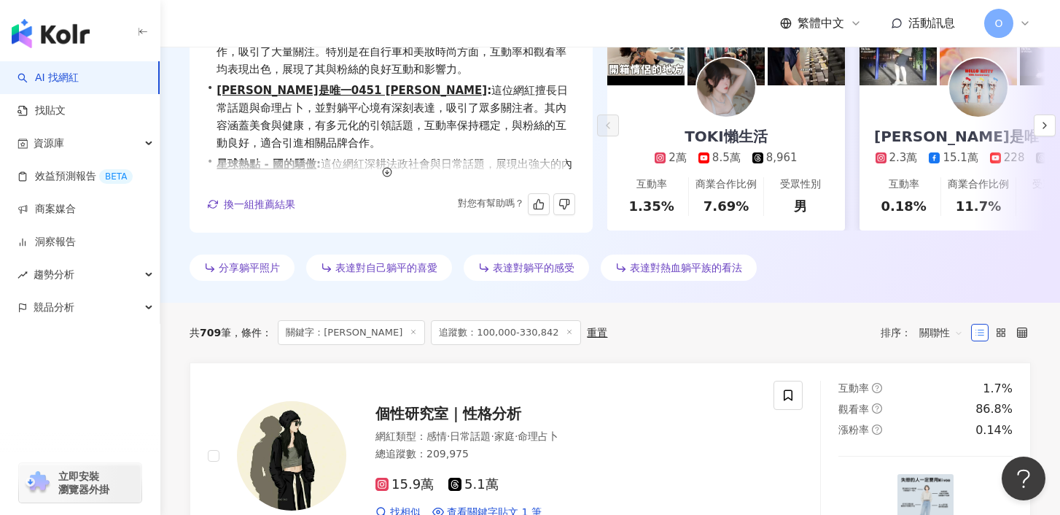
scroll to position [155, 0]
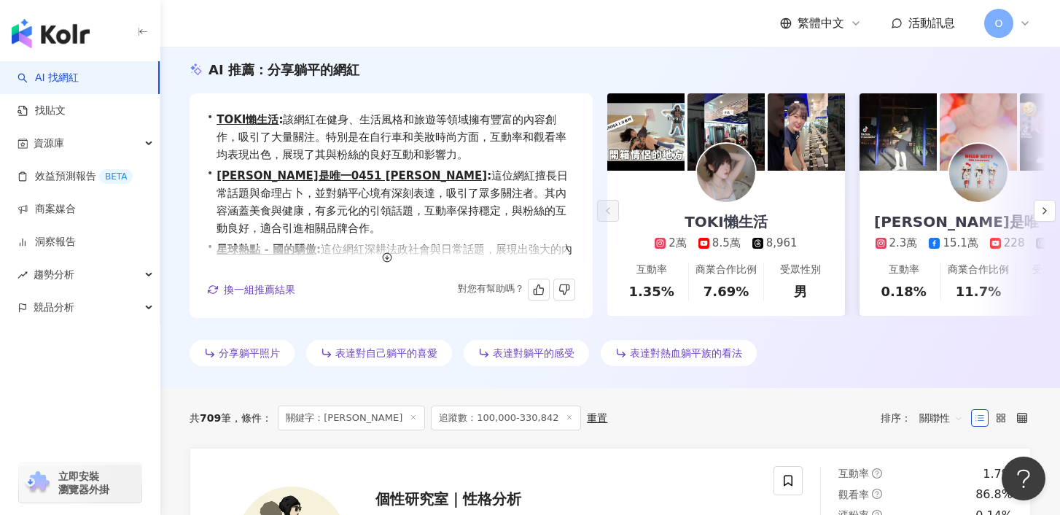
click at [733, 189] on img at bounding box center [726, 173] width 58 height 58
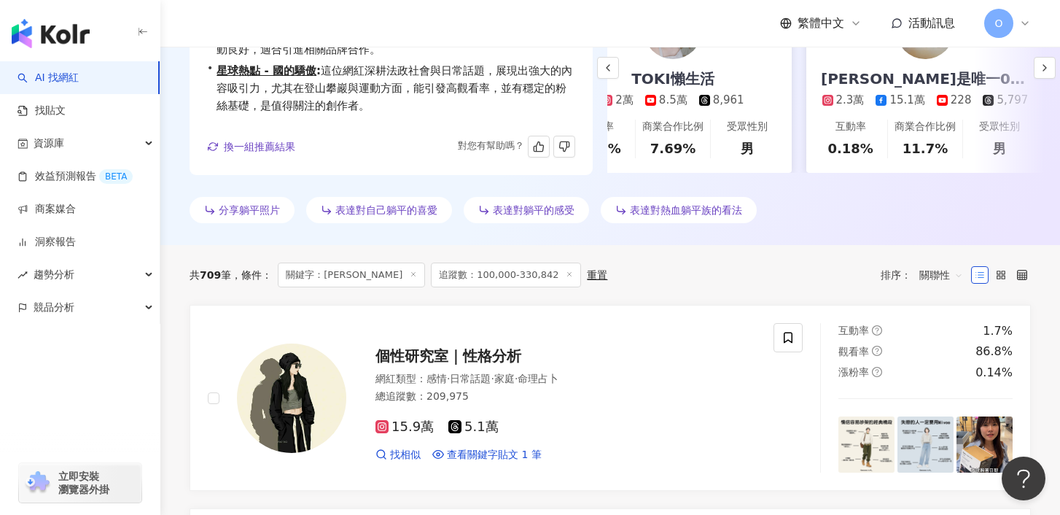
scroll to position [0, 0]
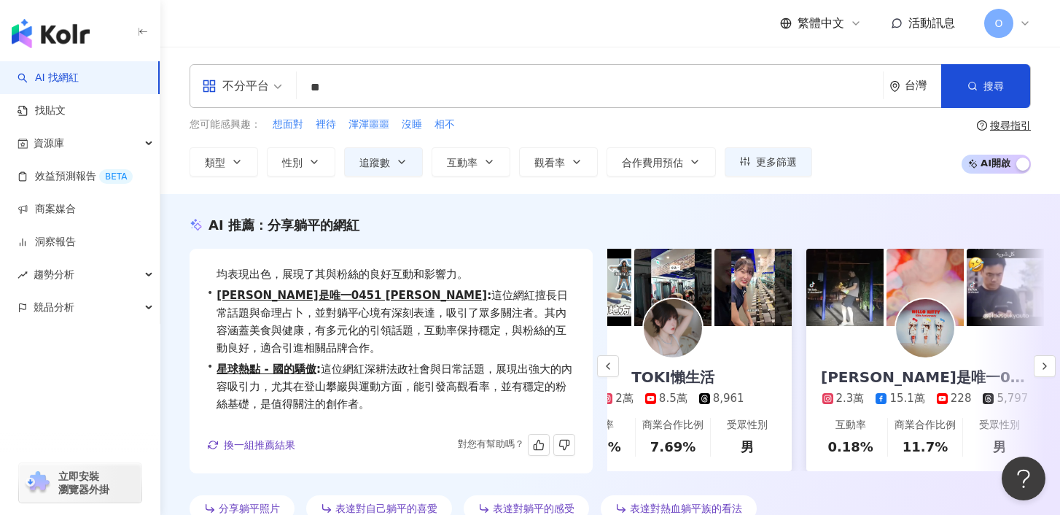
click at [955, 344] on div "妮是唯一0451 Annie 2.3萬 15.1萬 228 5,797" at bounding box center [925, 366] width 238 height 80
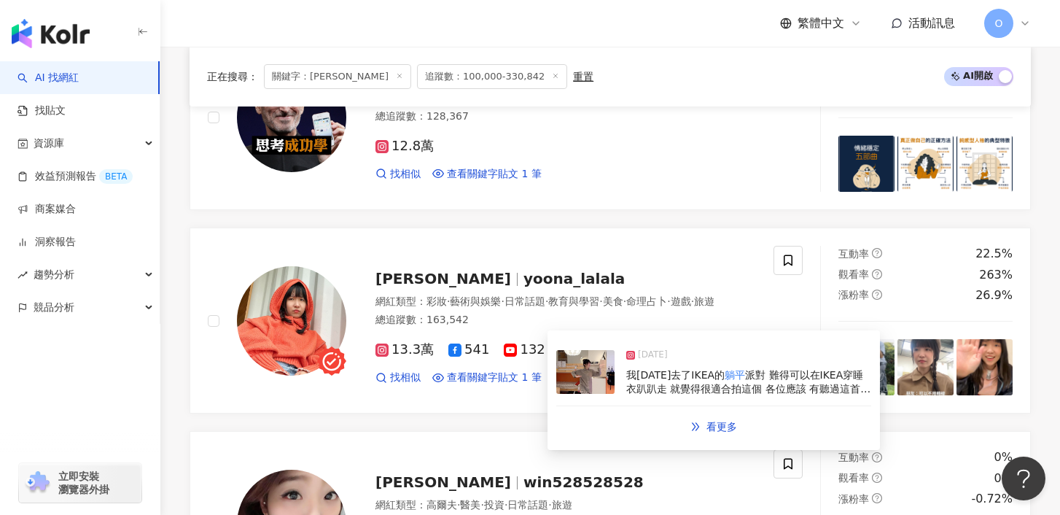
scroll to position [1643, 0]
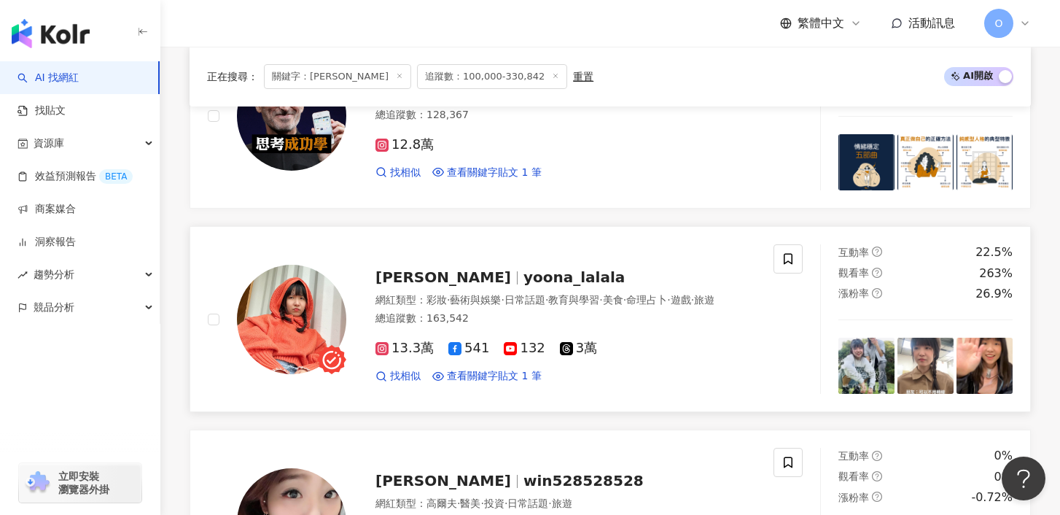
click at [438, 277] on span "[PERSON_NAME]" at bounding box center [443, 276] width 136 height 17
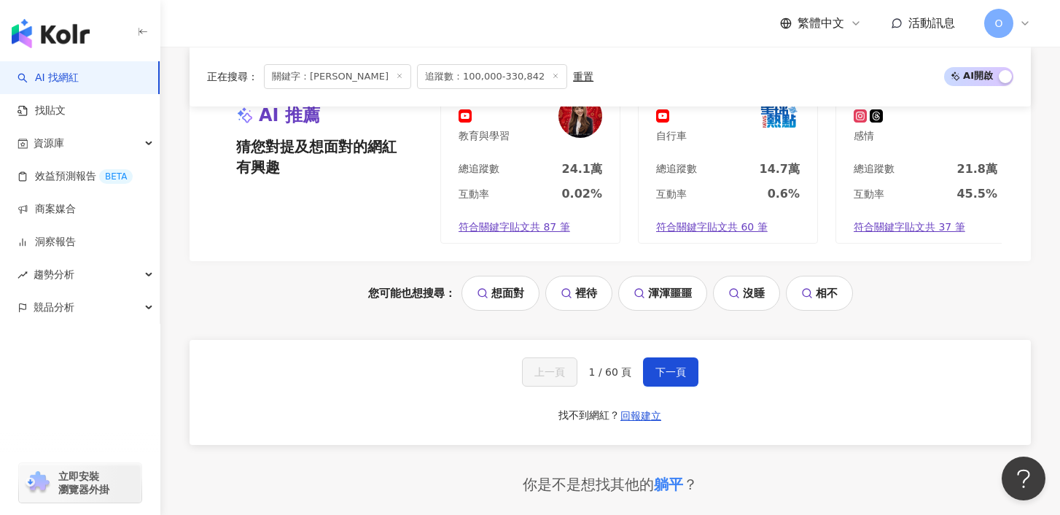
scroll to position [3053, 0]
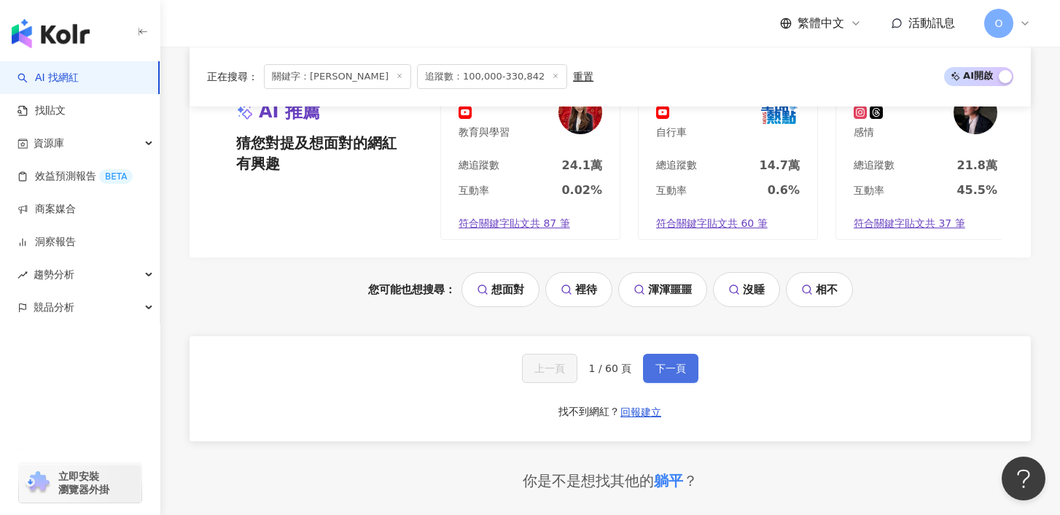
click at [674, 373] on span "下一頁" at bounding box center [670, 368] width 31 height 12
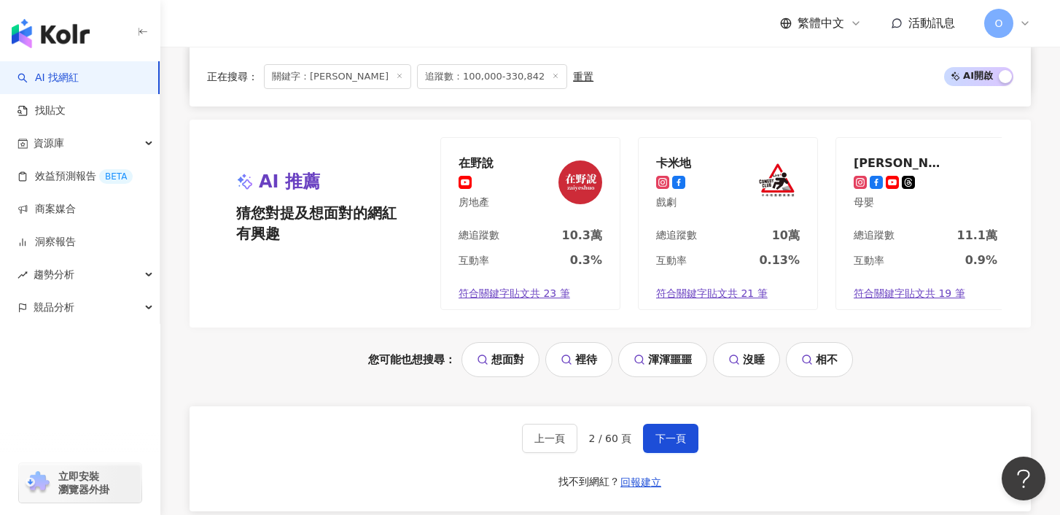
scroll to position [2940, 0]
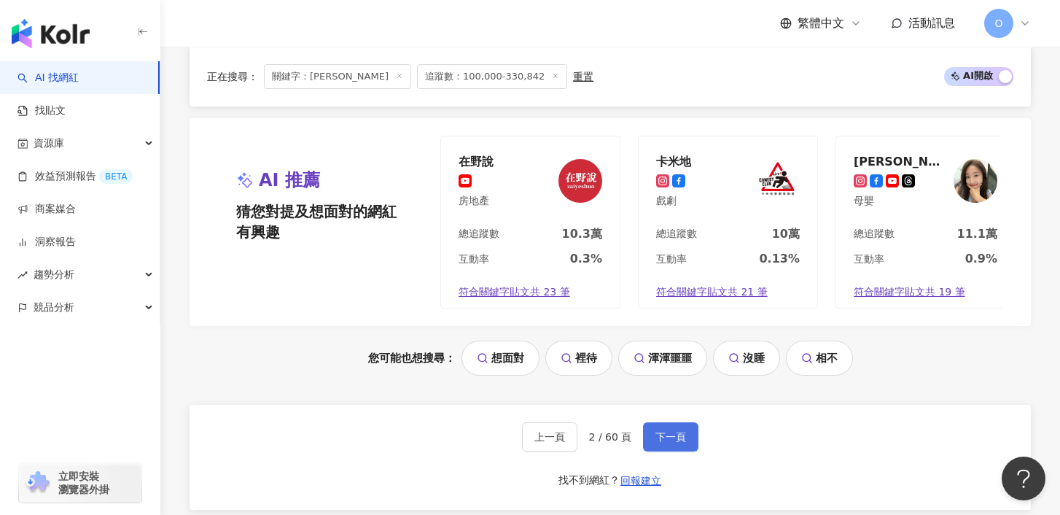
click at [663, 436] on span "下一頁" at bounding box center [670, 437] width 31 height 12
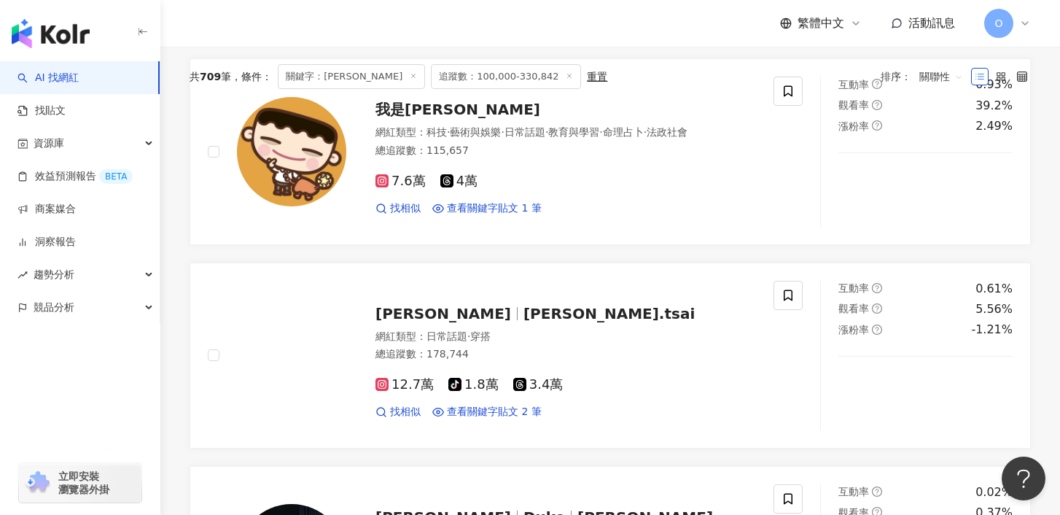
scroll to position [0, 0]
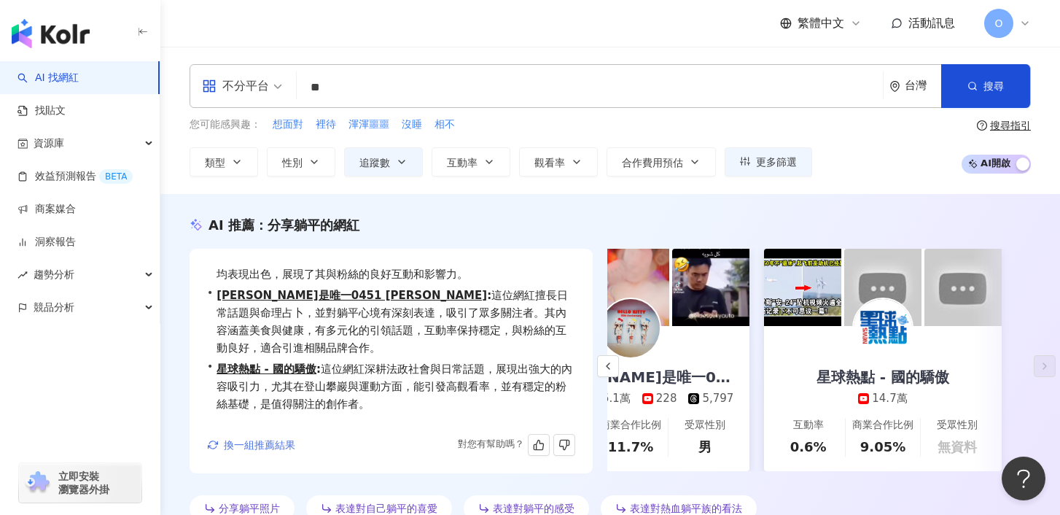
click at [266, 446] on span "換一組推薦結果" at bounding box center [259, 445] width 71 height 12
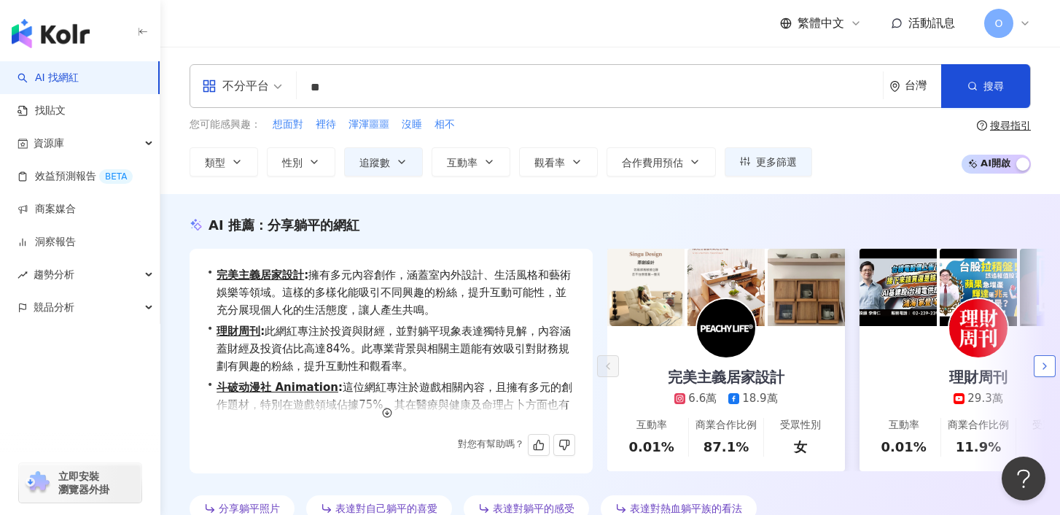
click at [1039, 360] on icon "button" at bounding box center [1045, 366] width 12 height 12
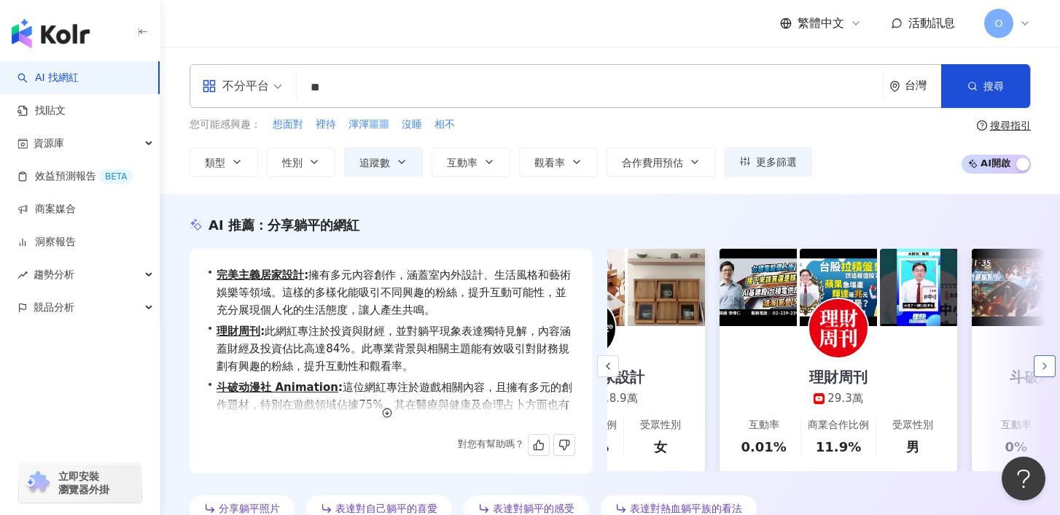
scroll to position [0, 252]
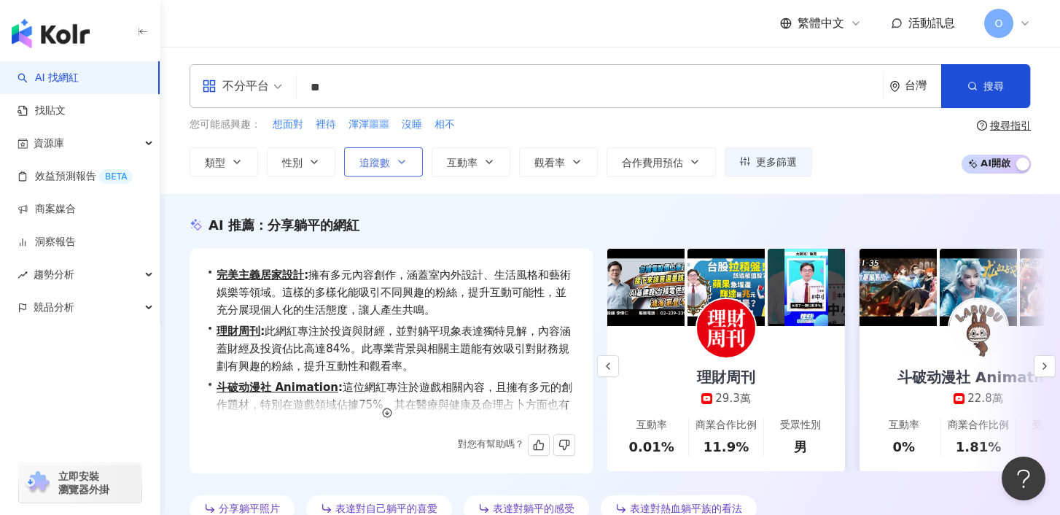
click at [412, 160] on button "追蹤數" at bounding box center [383, 161] width 79 height 29
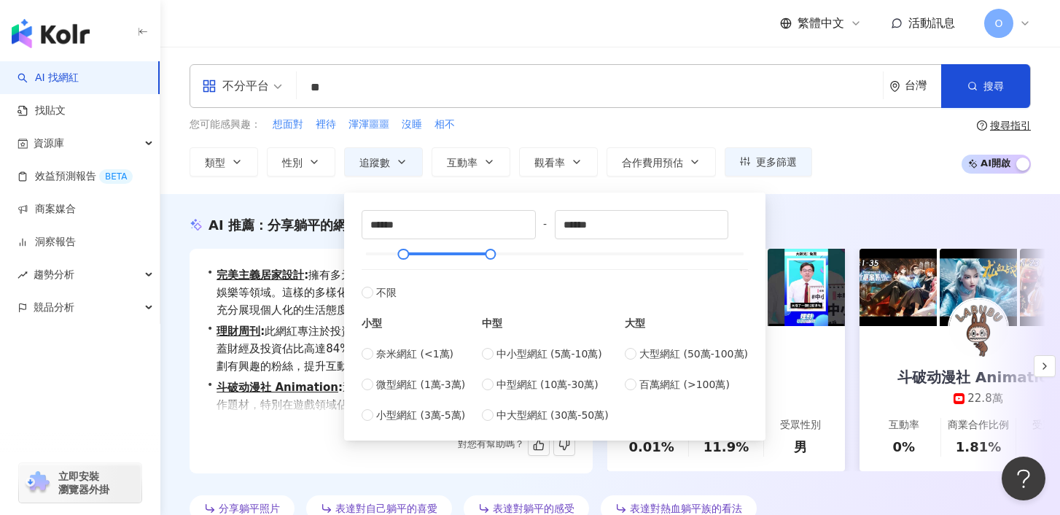
type input "******"
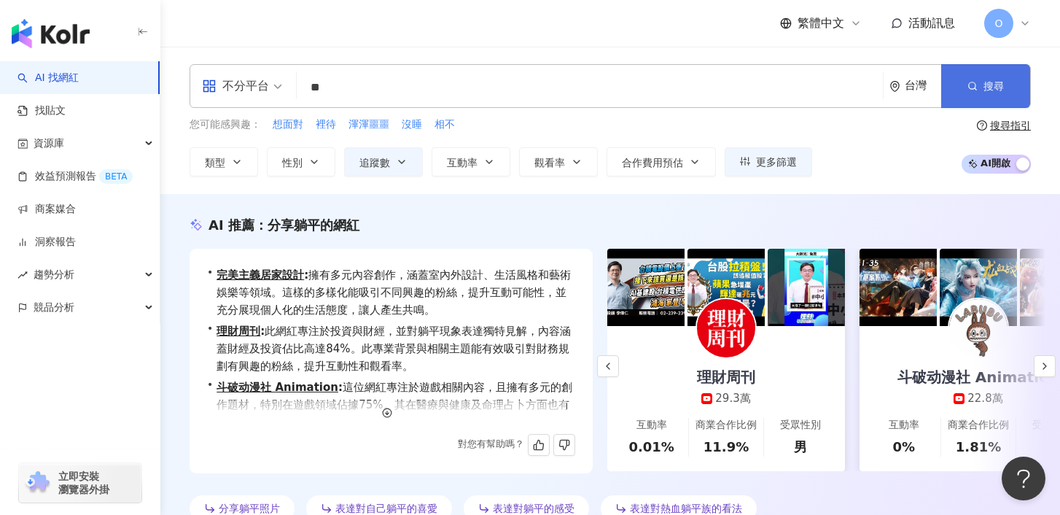
click at [969, 92] on span "button" at bounding box center [972, 86] width 10 height 12
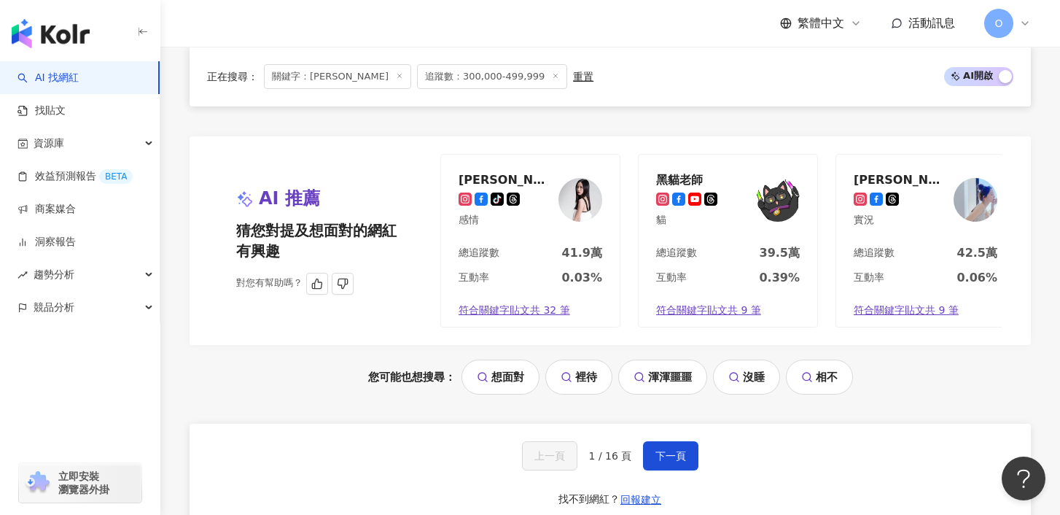
scroll to position [2947, 0]
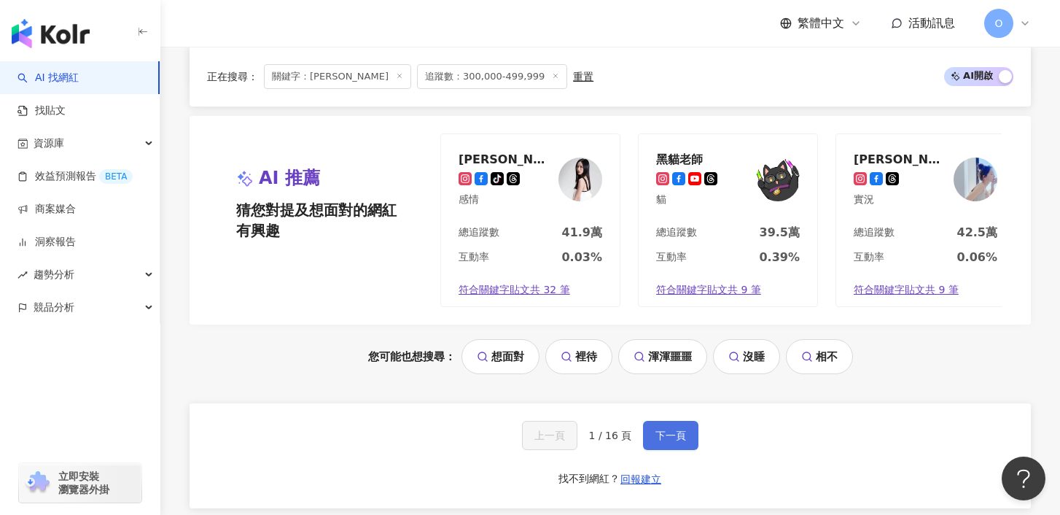
click at [674, 441] on span "下一頁" at bounding box center [670, 435] width 31 height 12
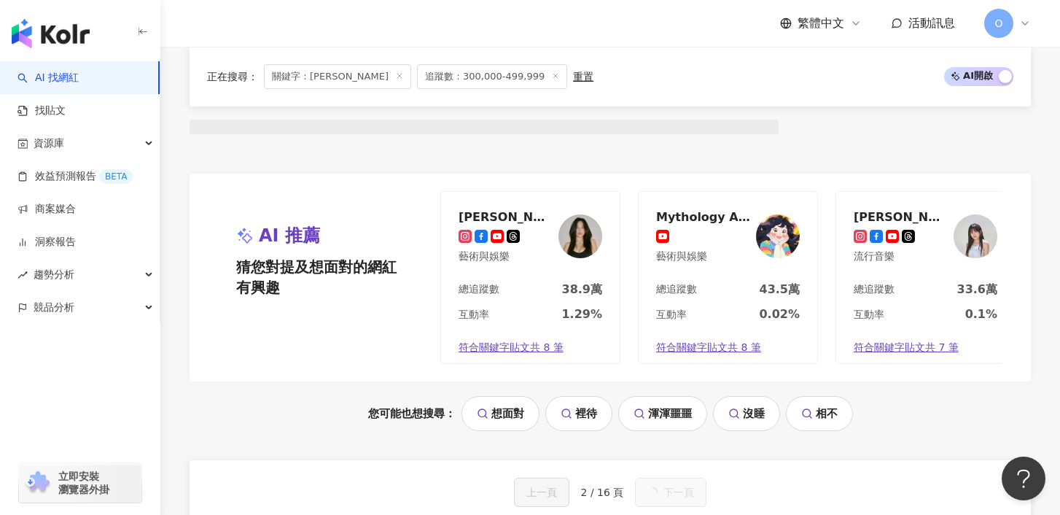
scroll to position [2934, 0]
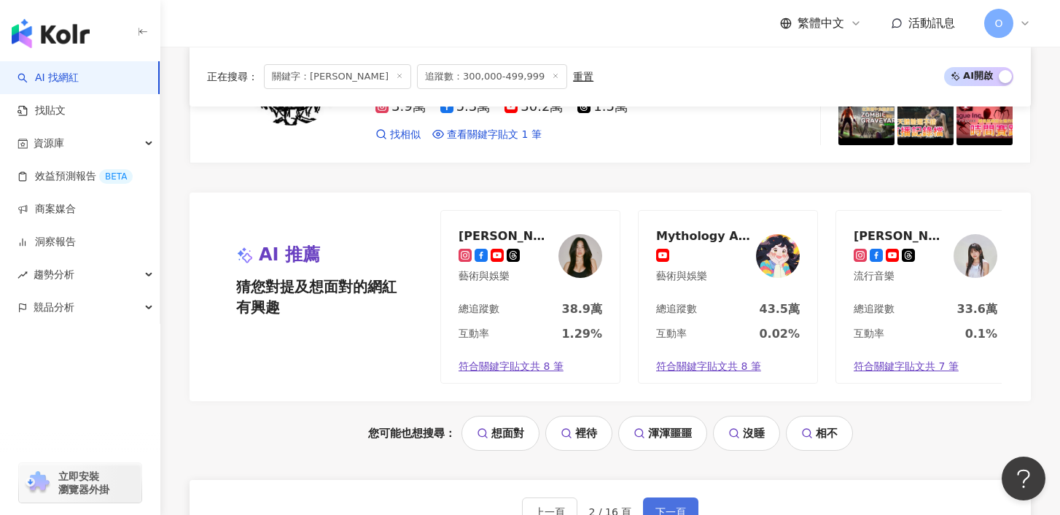
click at [670, 506] on span "下一頁" at bounding box center [670, 512] width 31 height 12
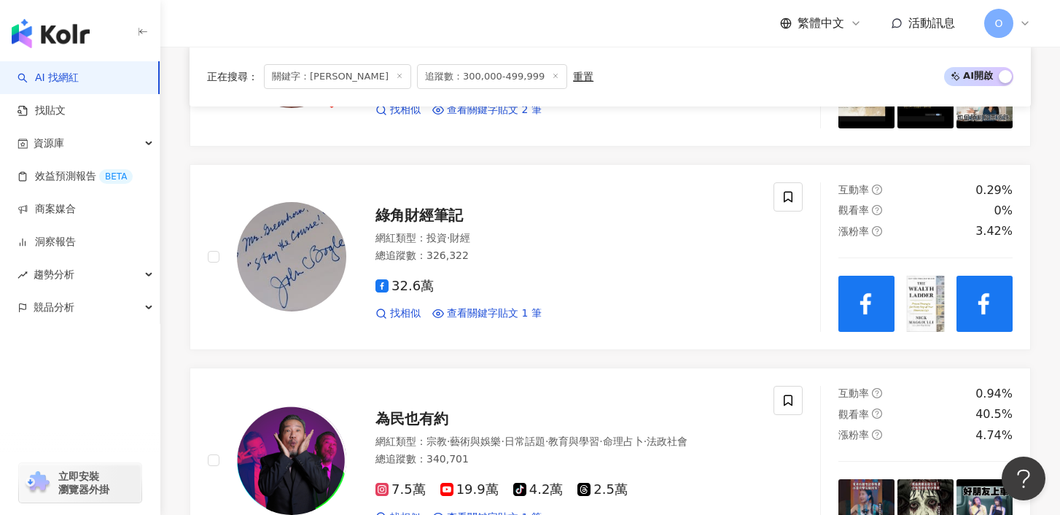
scroll to position [2313, 0]
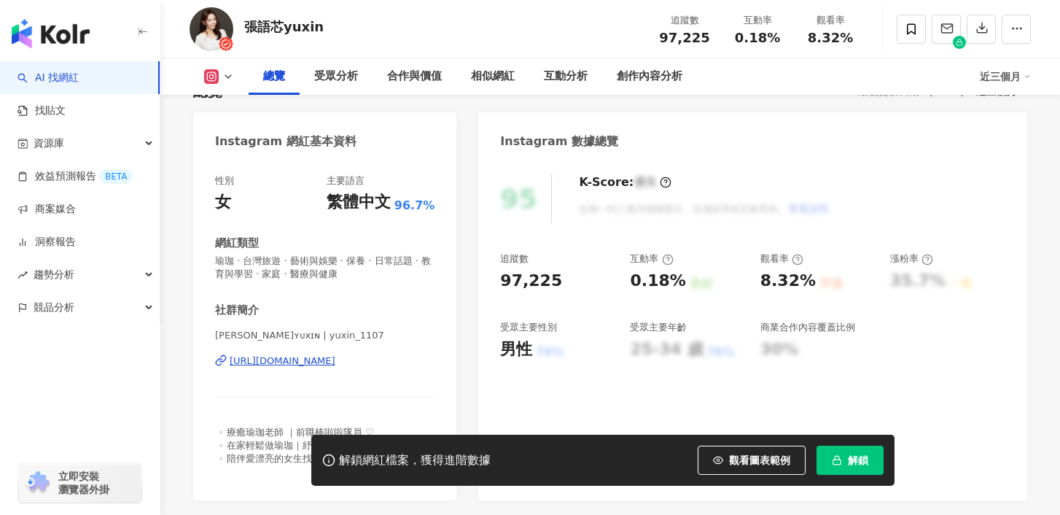
scroll to position [121, 0]
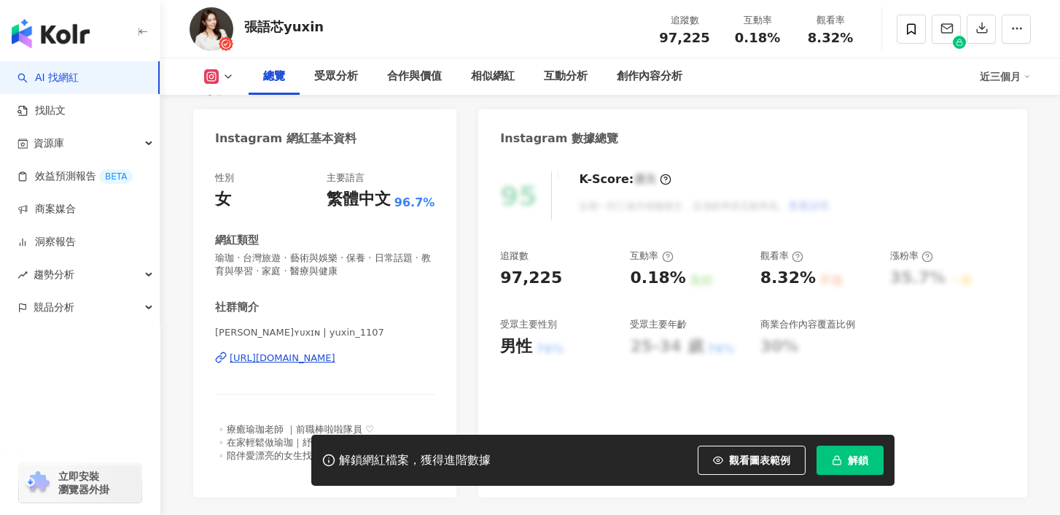
click at [335, 358] on div "https://www.instagram.com/yuxin_1107/" at bounding box center [283, 357] width 106 height 13
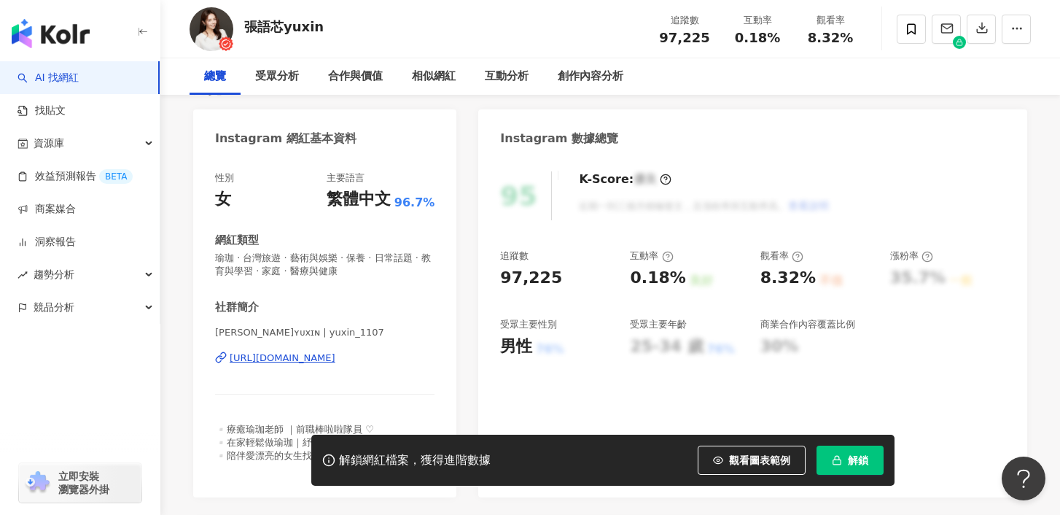
scroll to position [0, 0]
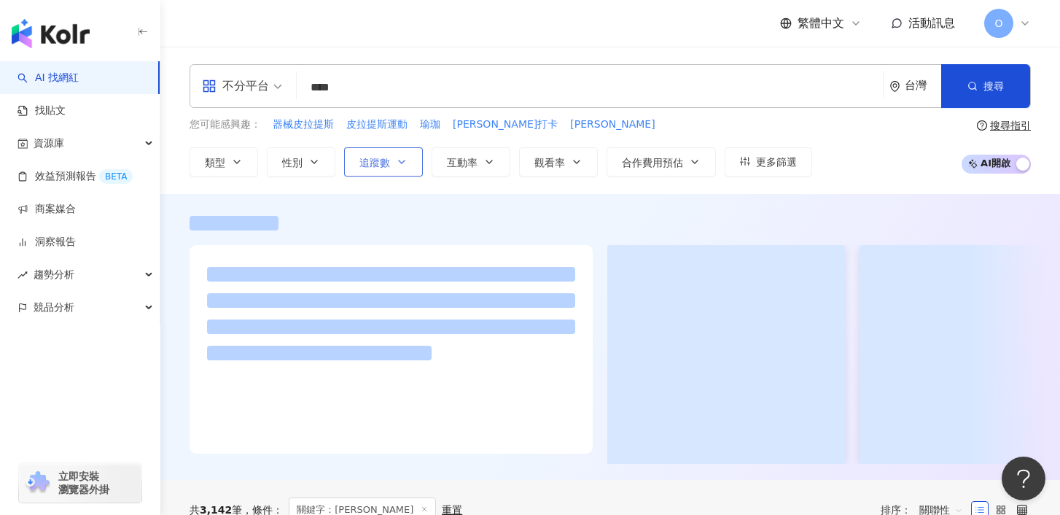
click at [389, 157] on span "追蹤數" at bounding box center [374, 163] width 31 height 12
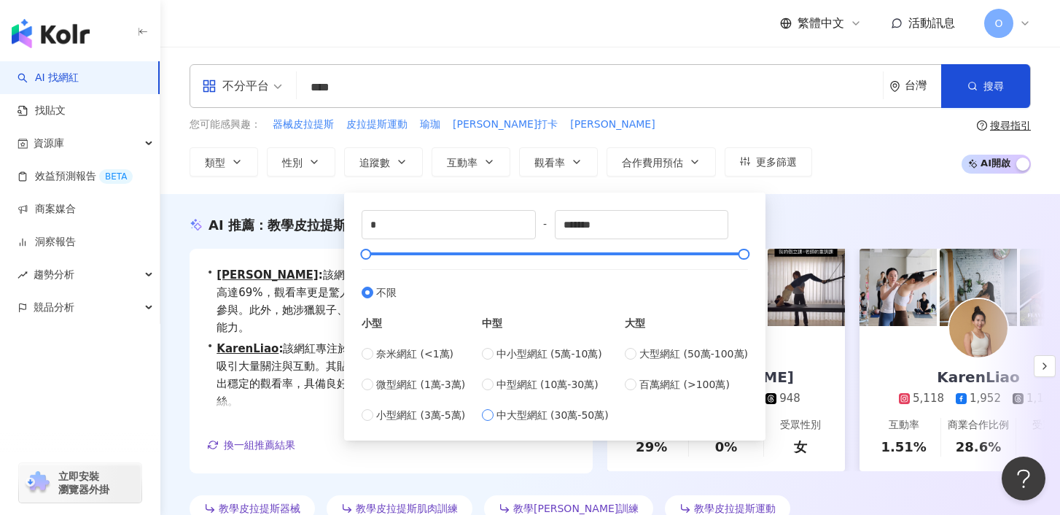
type input "******"
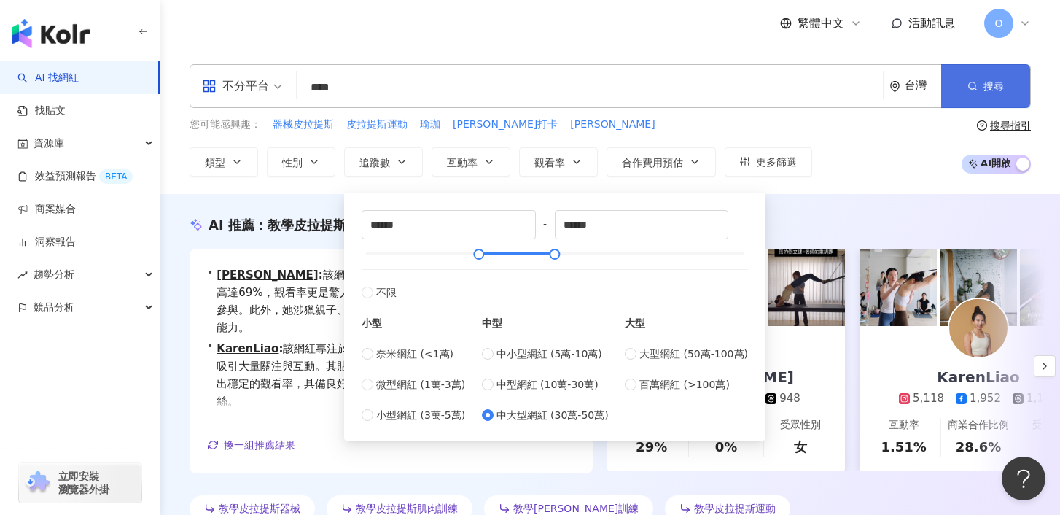
click at [964, 93] on button "搜尋" at bounding box center [985, 86] width 89 height 44
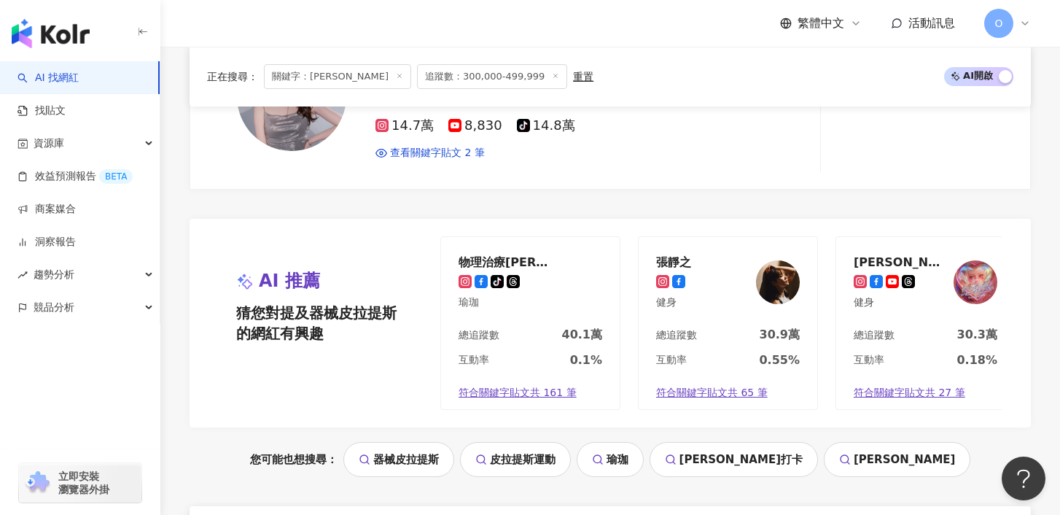
scroll to position [3162, 0]
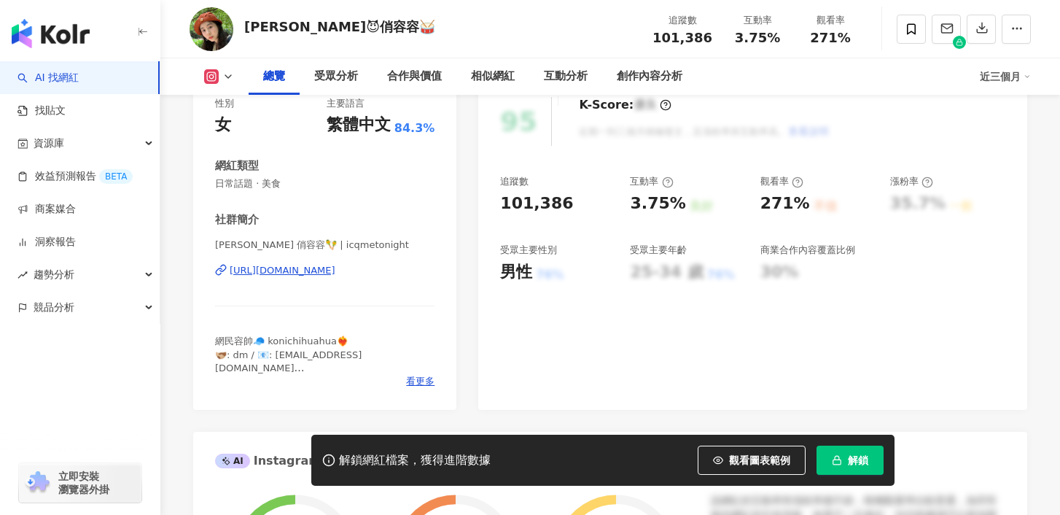
scroll to position [229, 0]
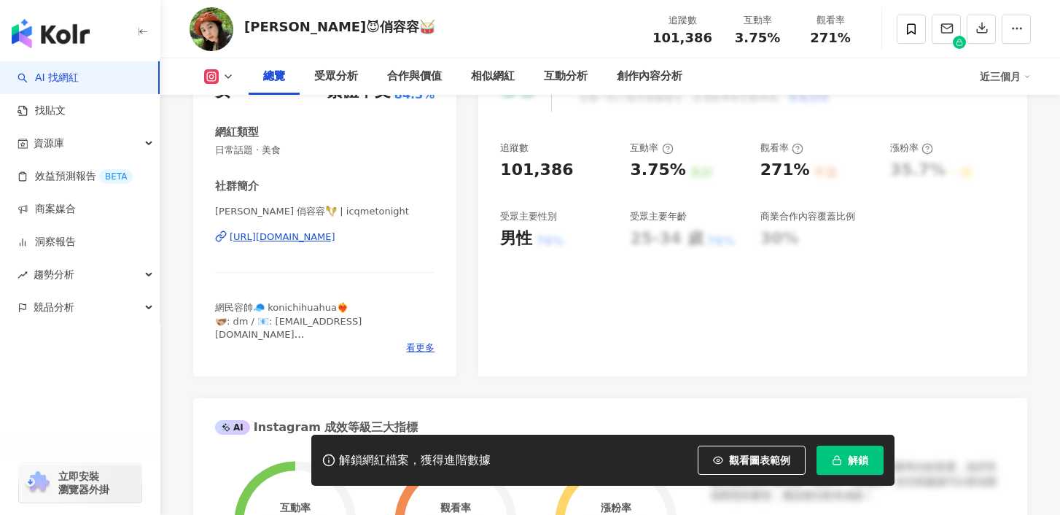
click at [335, 238] on div "https://www.instagram.com/icqmetonight/" at bounding box center [283, 236] width 106 height 13
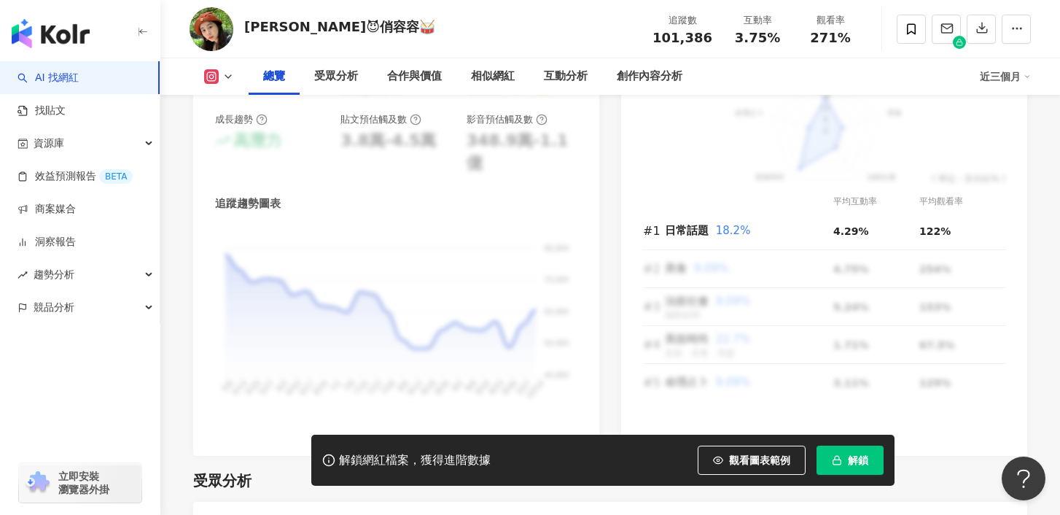
scroll to position [910, 0]
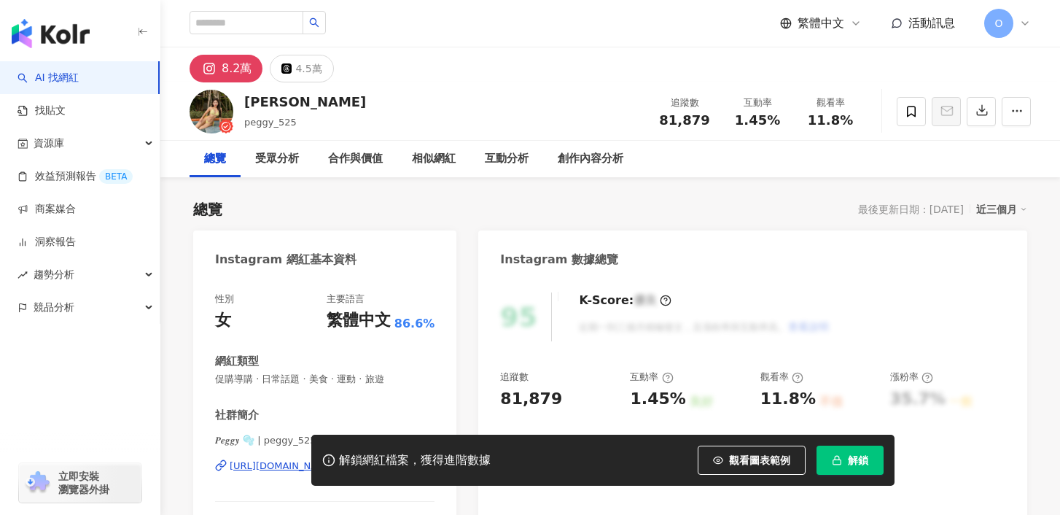
click at [283, 467] on div "解鎖網紅檔案，獲得進階數據 觀看圖表範例 解鎖" at bounding box center [530, 460] width 1060 height 51
click at [278, 467] on div "解鎖網紅檔案，獲得進階數據 觀看圖表範例 解鎖" at bounding box center [530, 460] width 1060 height 51
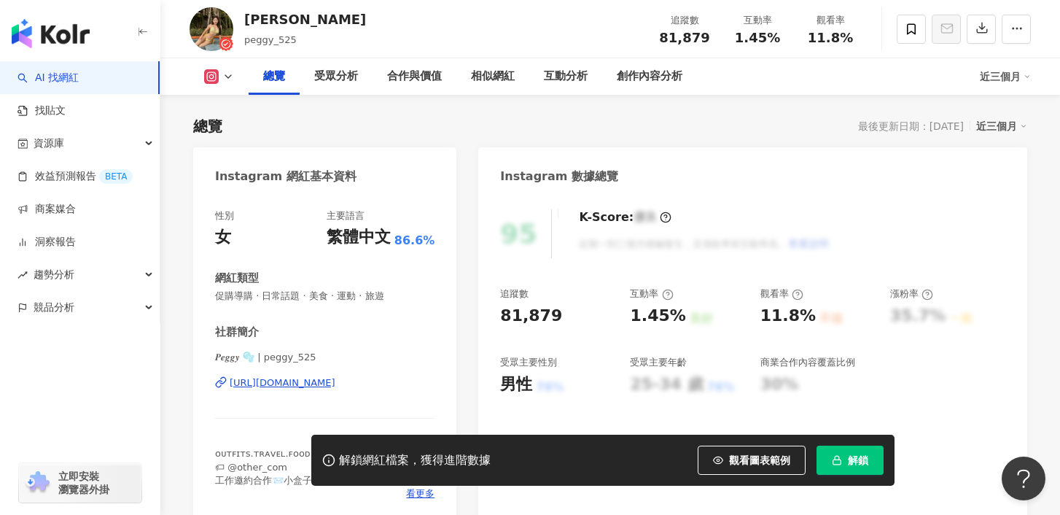
scroll to position [98, 0]
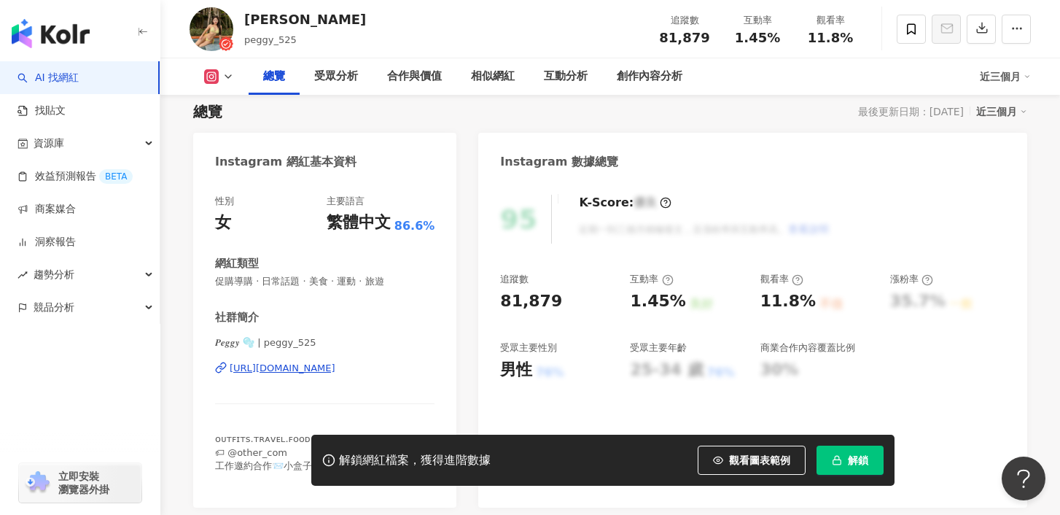
click at [324, 368] on div "https://www.instagram.com/peggy_525/" at bounding box center [283, 368] width 106 height 13
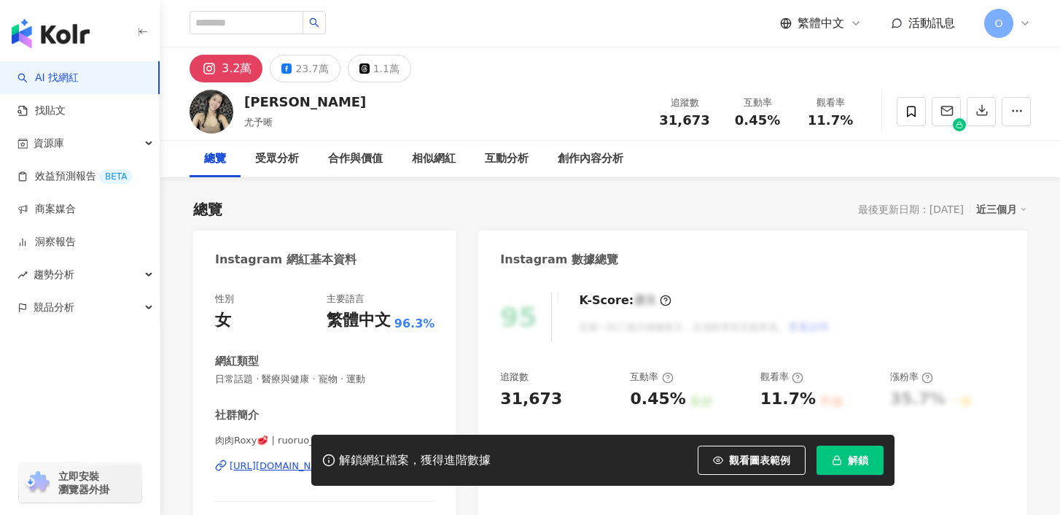
scroll to position [116, 0]
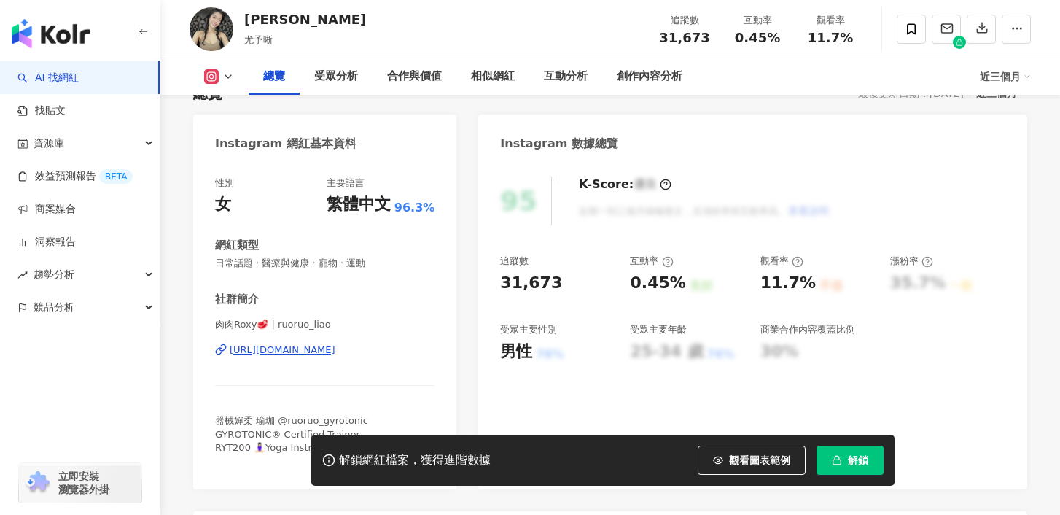
click at [292, 348] on div "https://www.instagram.com/ruoruo_liao/" at bounding box center [283, 349] width 106 height 13
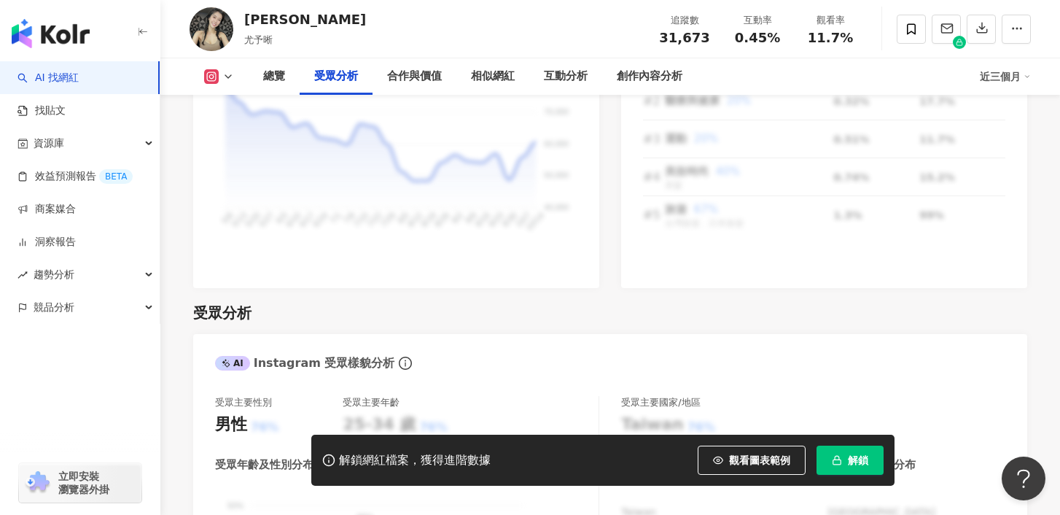
scroll to position [1290, 0]
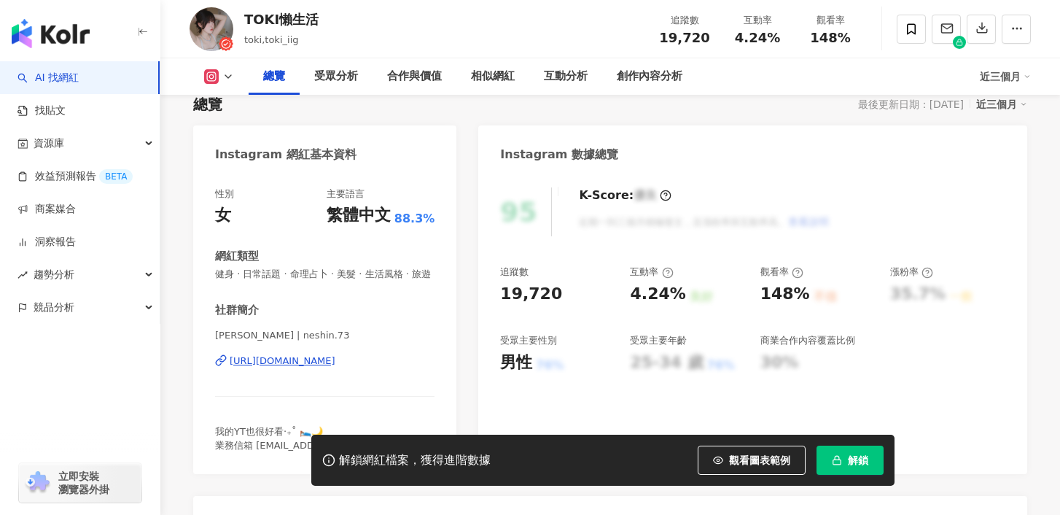
scroll to position [190, 0]
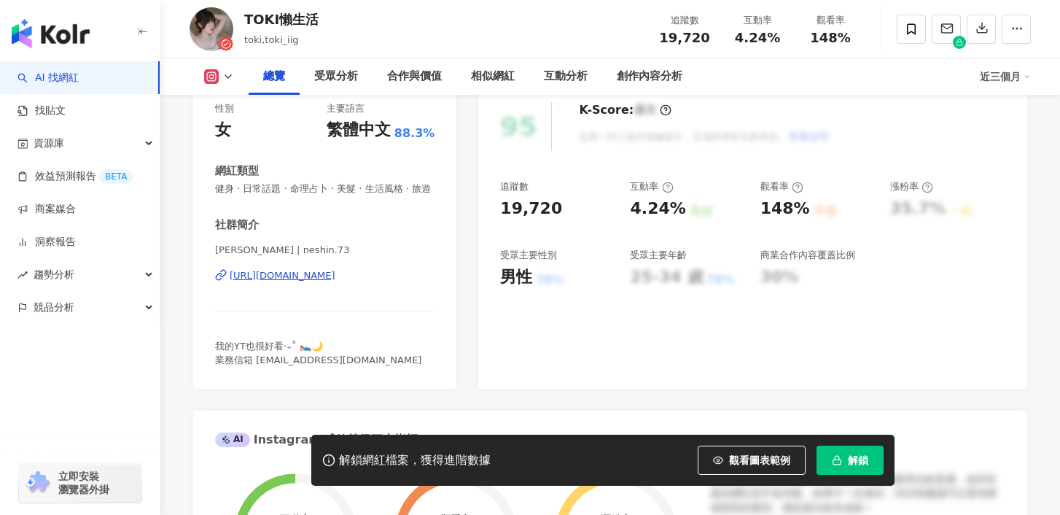
click at [330, 282] on div "[URL][DOMAIN_NAME]" at bounding box center [283, 275] width 106 height 13
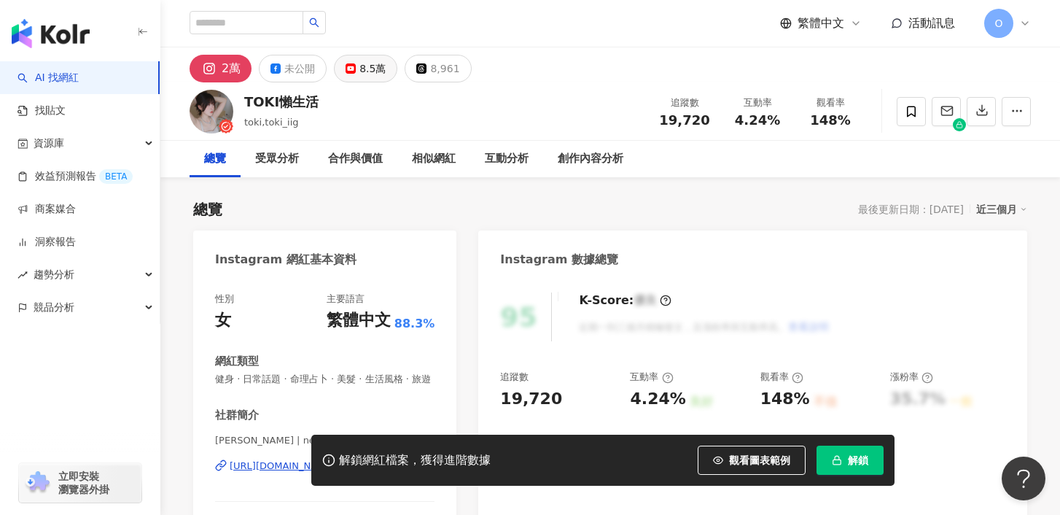
click at [352, 79] on button "8.5萬" at bounding box center [365, 69] width 63 height 28
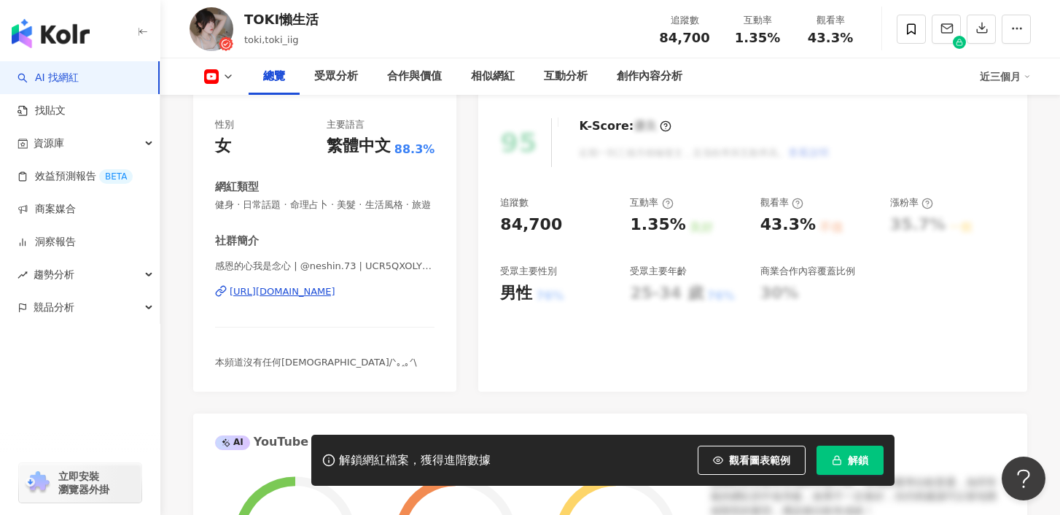
scroll to position [213, 0]
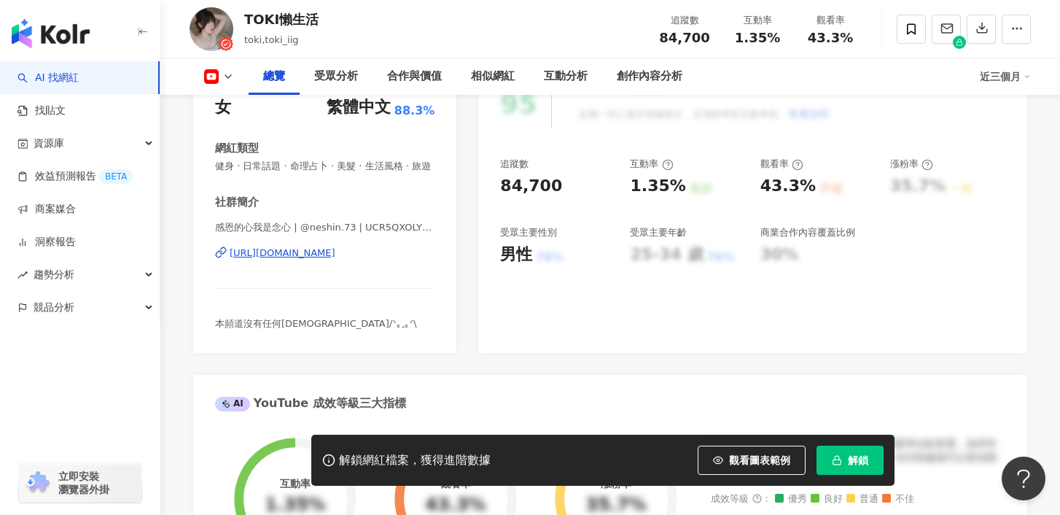
click at [317, 260] on div "https://www.youtube.com/channel/UCR5QXOLYrUqYOdo_th2eoqg" at bounding box center [283, 252] width 106 height 13
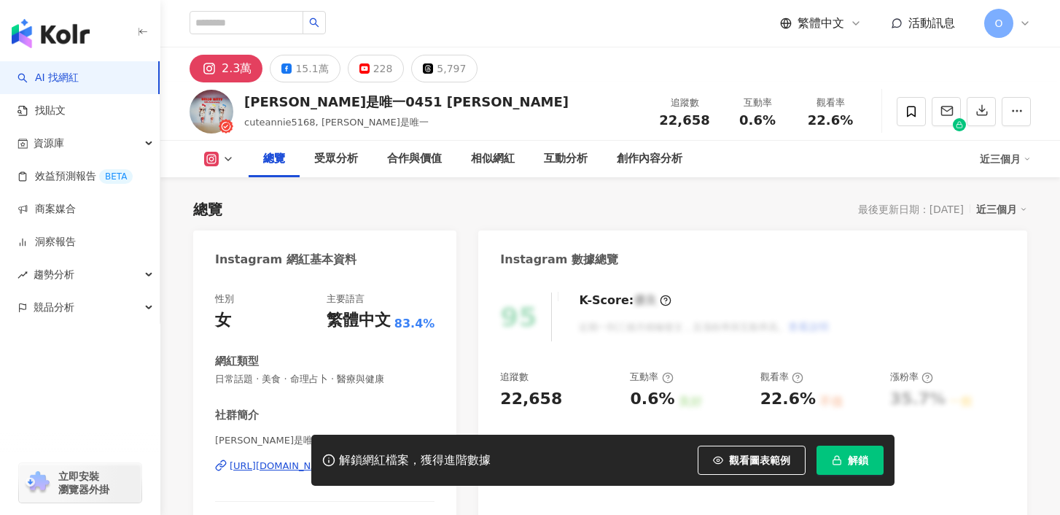
scroll to position [70, 0]
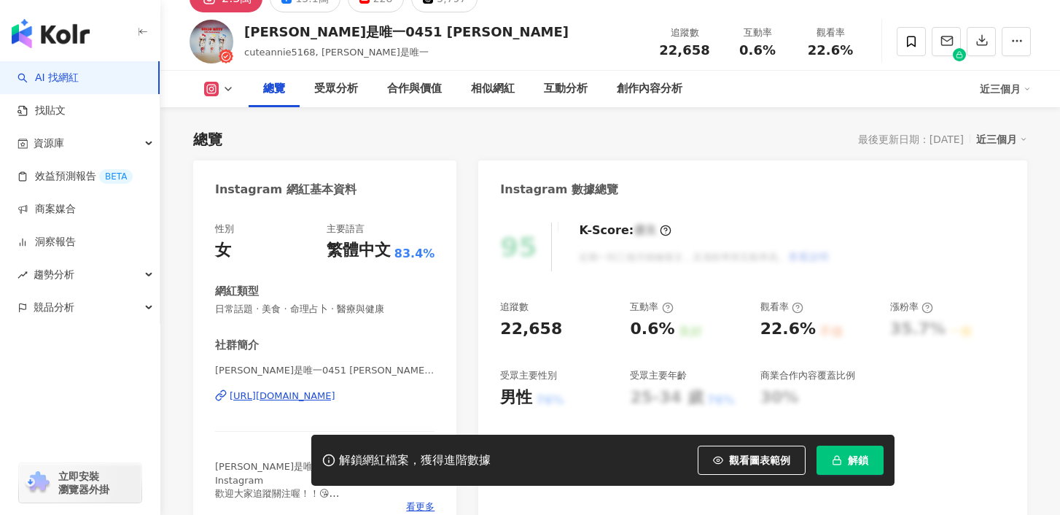
click at [295, 394] on div "[URL][DOMAIN_NAME]" at bounding box center [283, 395] width 106 height 13
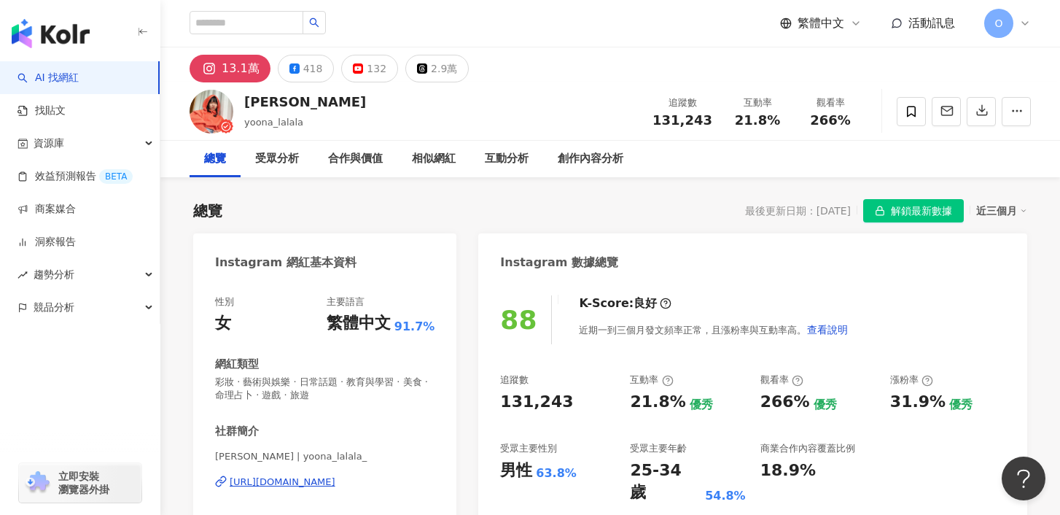
scroll to position [120, 0]
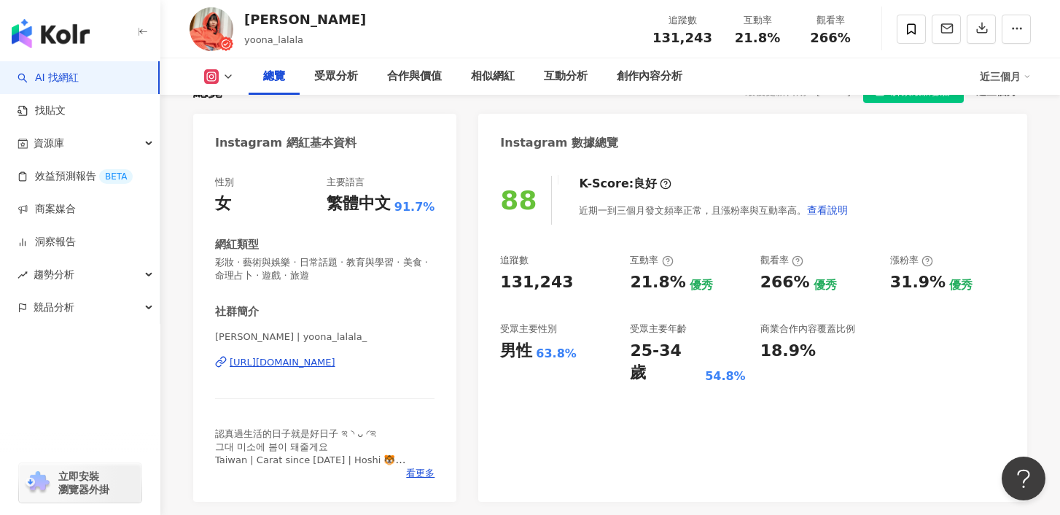
click at [335, 362] on div "[URL][DOMAIN_NAME]" at bounding box center [283, 362] width 106 height 13
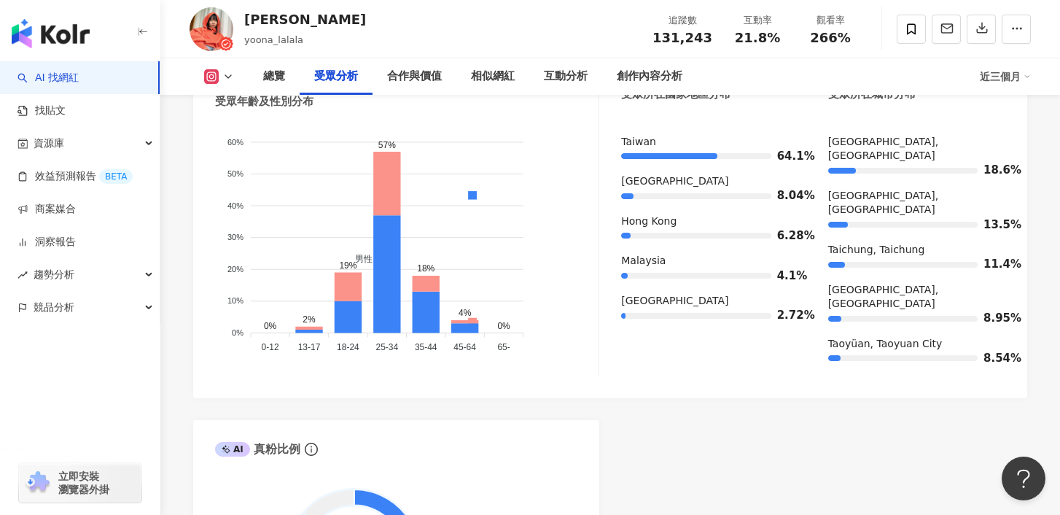
scroll to position [1464, 0]
